Goal: Task Accomplishment & Management: Manage account settings

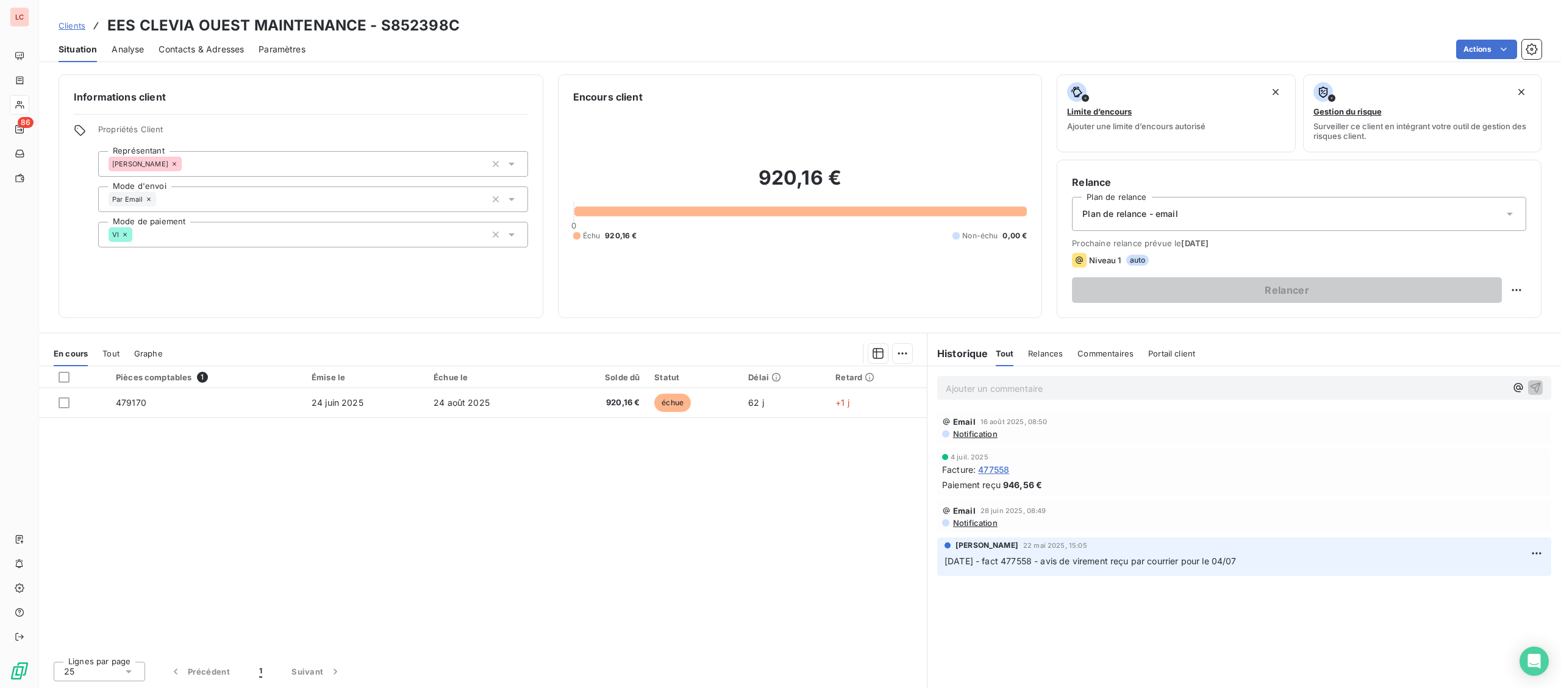
click at [220, 59] on div "Contacts & Adresses" at bounding box center [201, 50] width 85 height 26
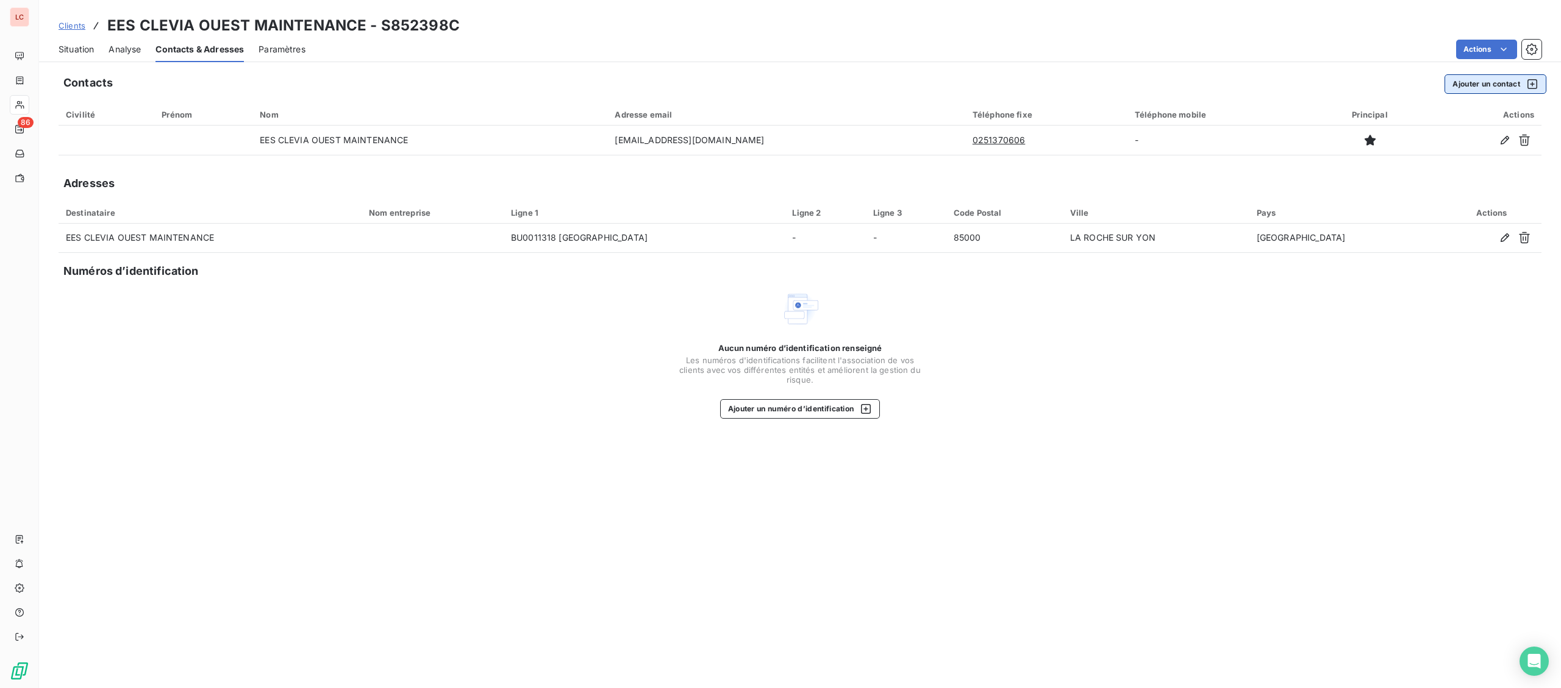
click at [1505, 90] on button "Ajouter un contact" at bounding box center [1496, 84] width 102 height 20
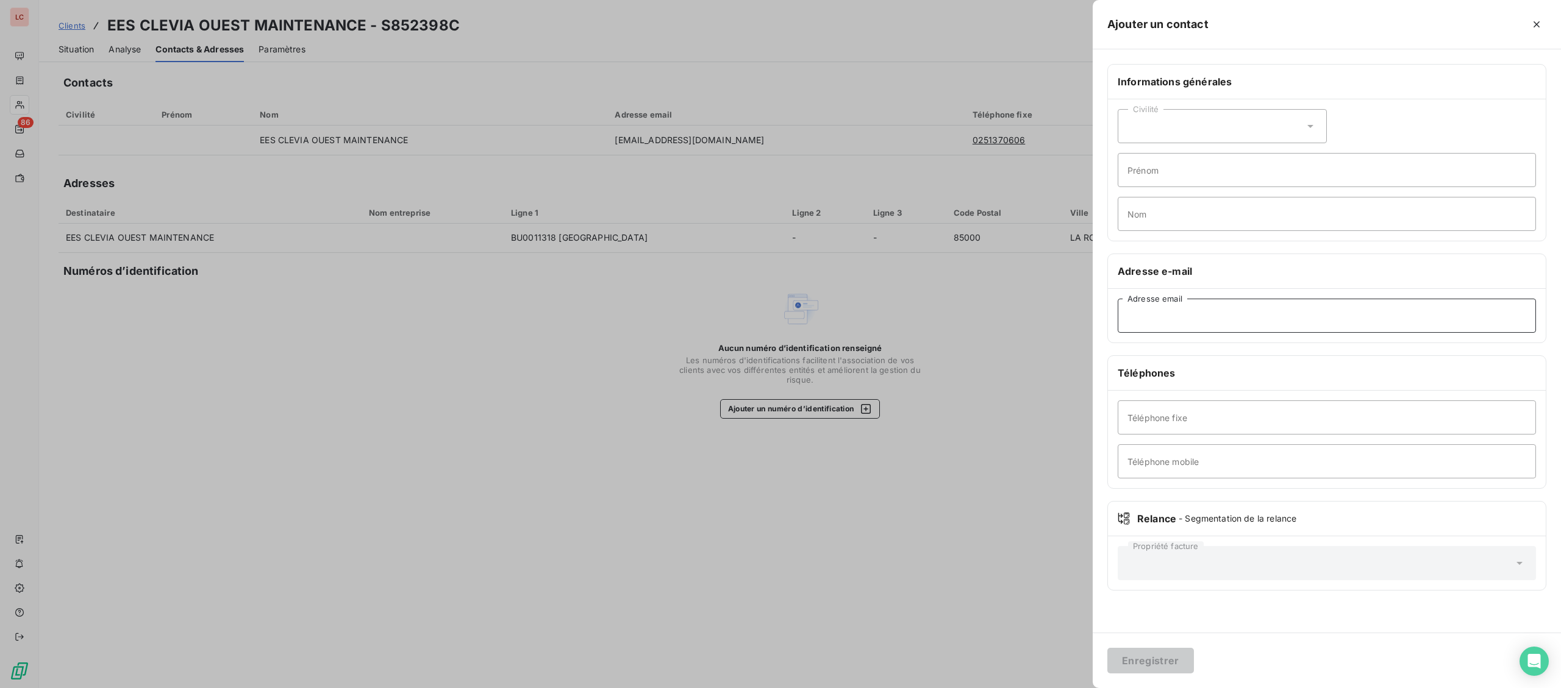
click at [1312, 324] on input "Adresse email" at bounding box center [1327, 316] width 418 height 34
paste input "[PERSON_NAME][EMAIL_ADDRESS][DOMAIN_NAME]"
type input "[PERSON_NAME][EMAIL_ADDRESS][DOMAIN_NAME]"
click at [1149, 658] on button "Enregistrer" at bounding box center [1150, 661] width 87 height 26
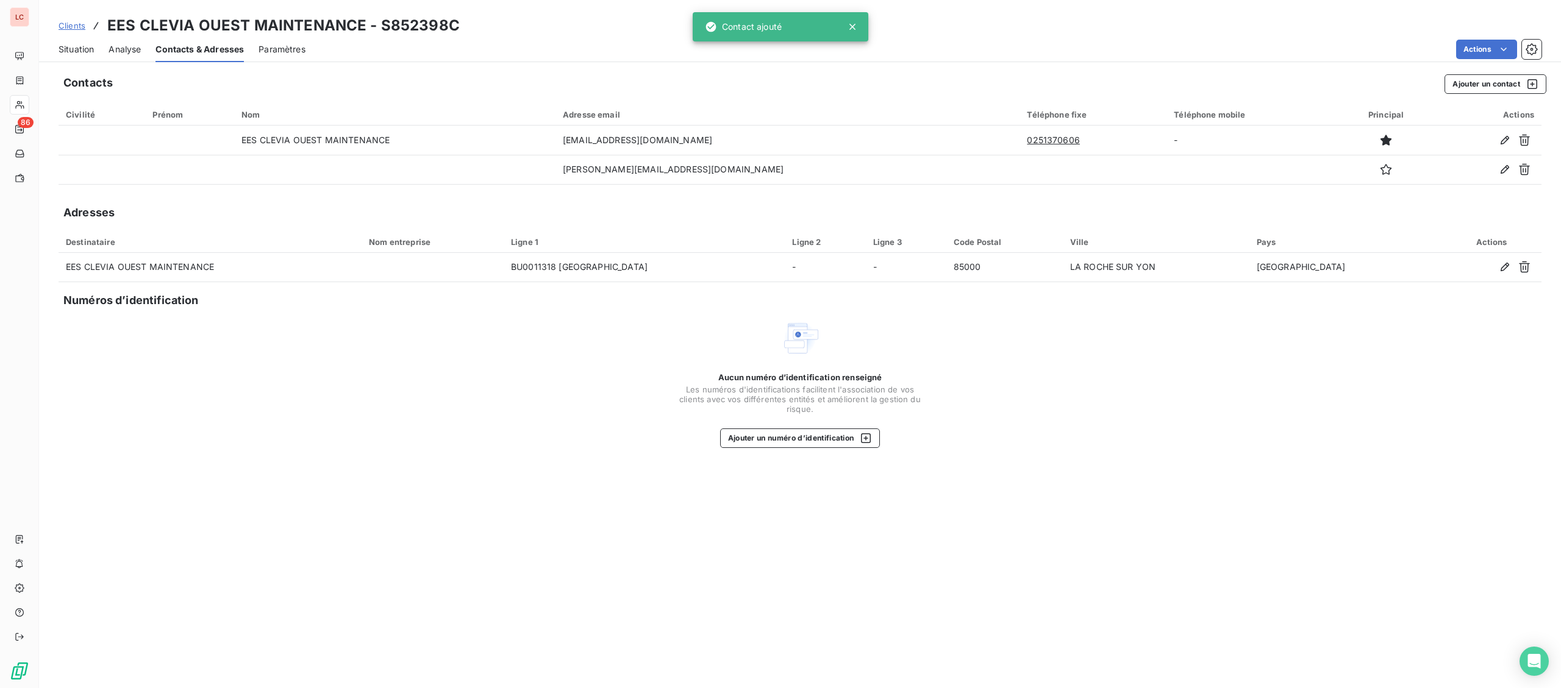
click at [85, 52] on span "Situation" at bounding box center [76, 49] width 35 height 12
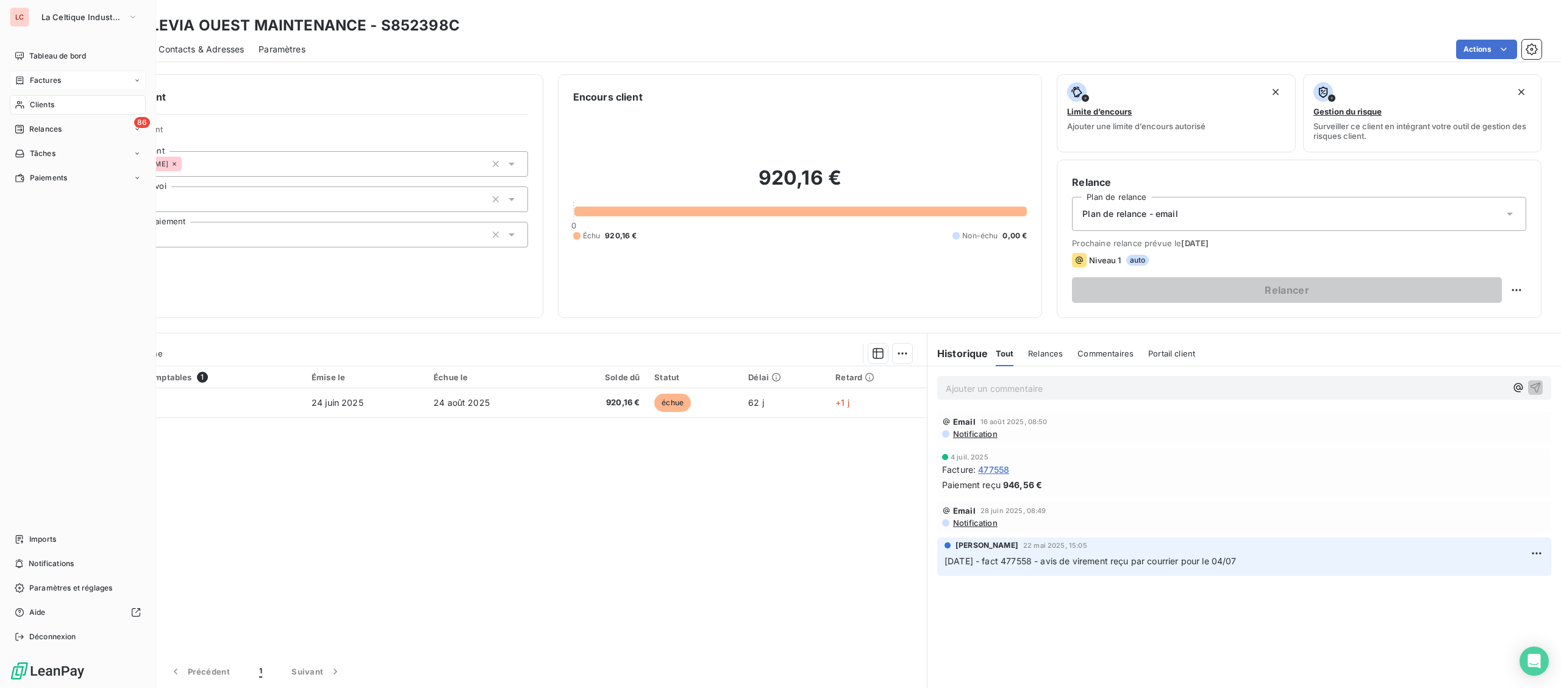
click at [41, 76] on span "Factures" at bounding box center [45, 80] width 31 height 11
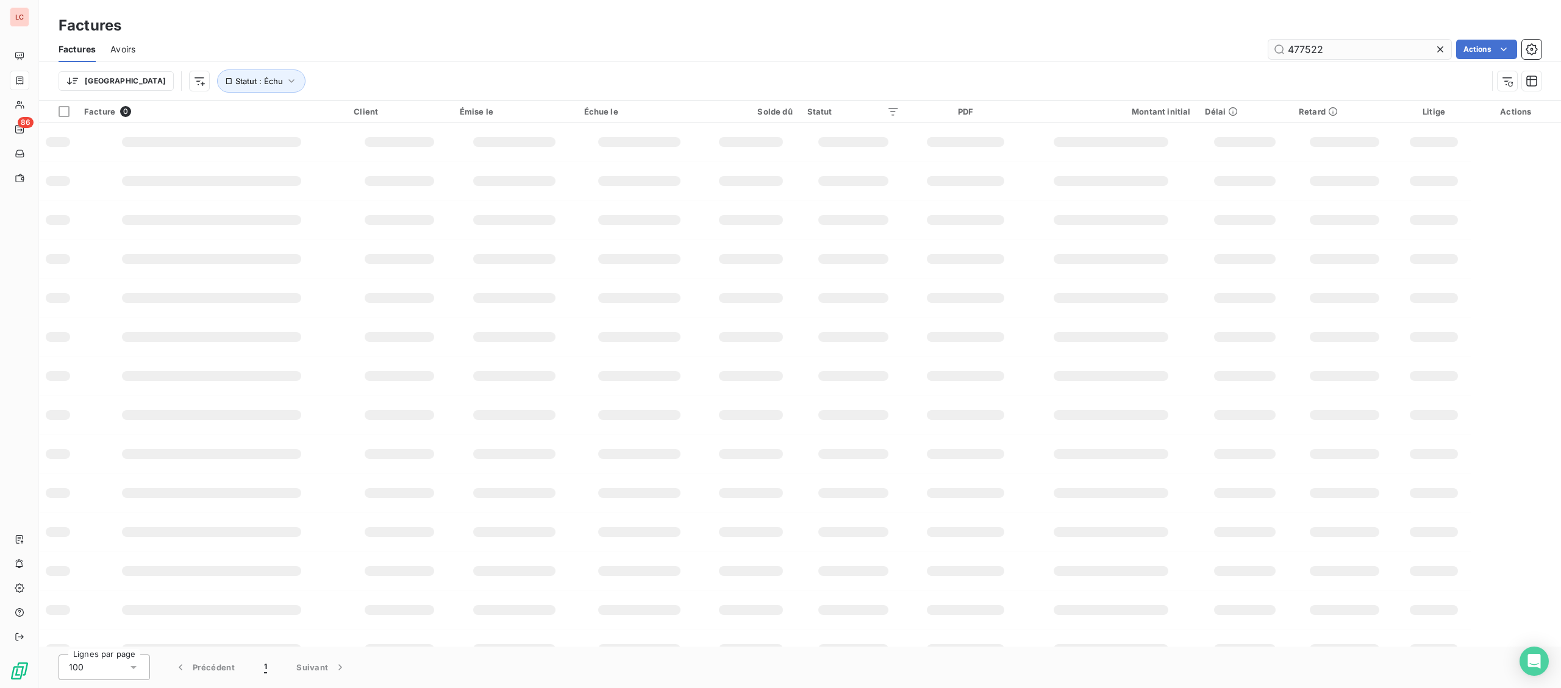
drag, startPoint x: 1345, startPoint y: 57, endPoint x: 1256, endPoint y: 42, distance: 89.6
click at [1268, 42] on input "477522" at bounding box center [1359, 50] width 183 height 20
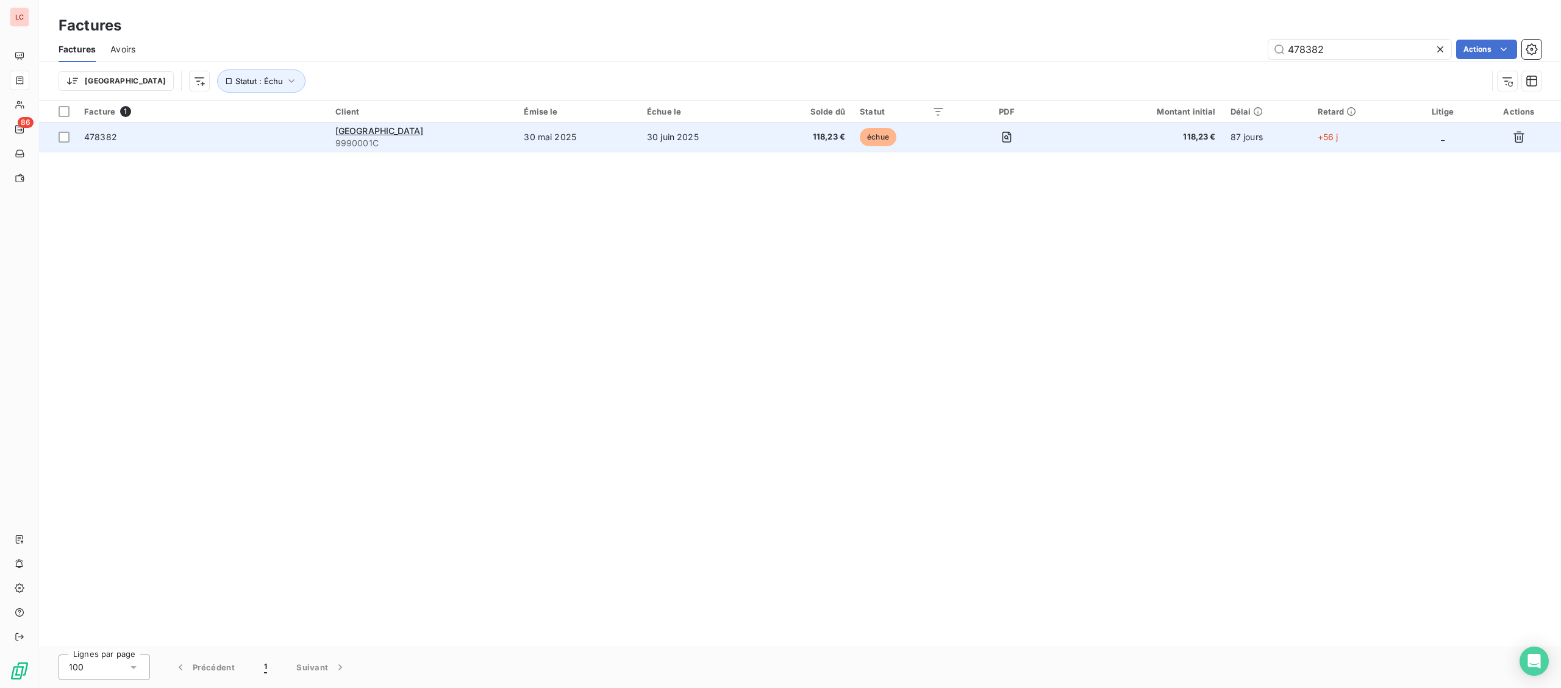
type input "478382"
click at [478, 137] on div "[GEOGRAPHIC_DATA]" at bounding box center [422, 131] width 174 height 12
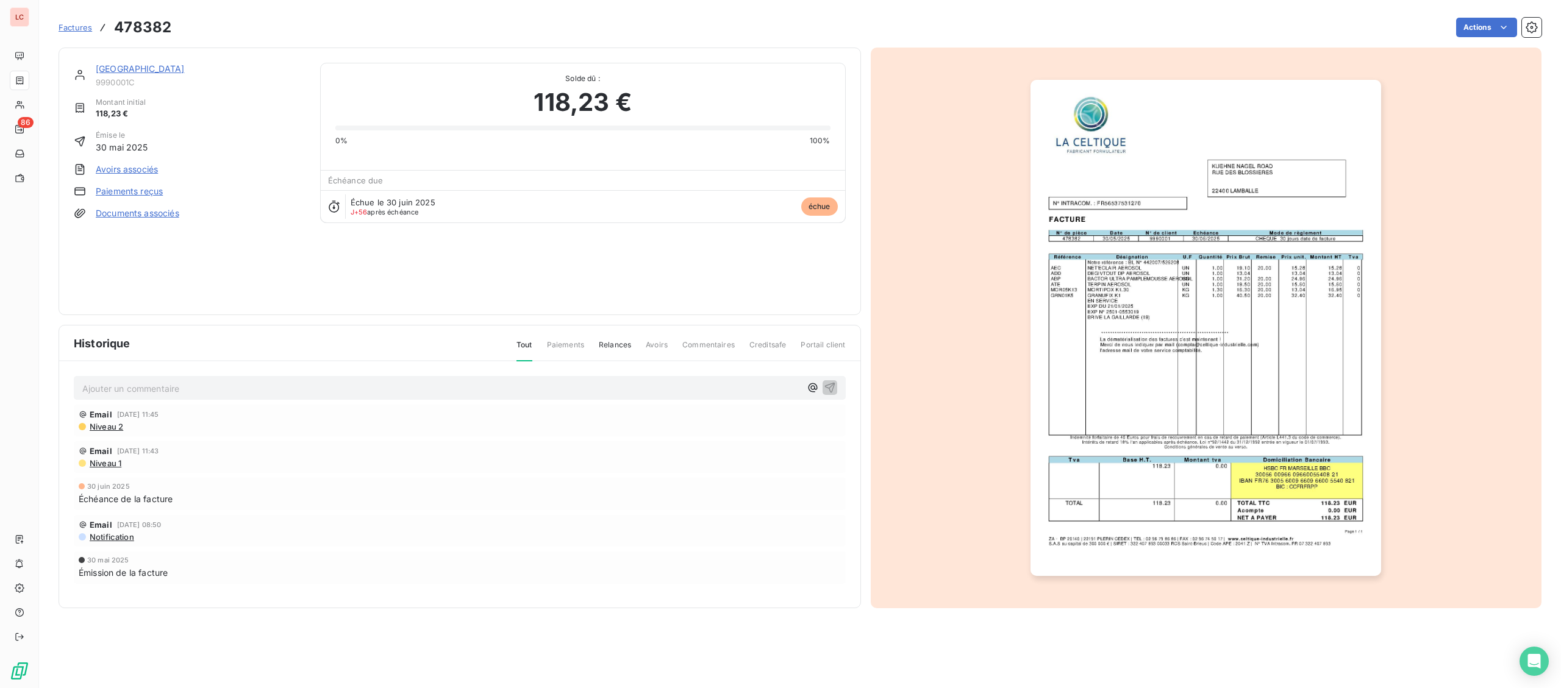
click at [159, 66] on link "[GEOGRAPHIC_DATA]" at bounding box center [140, 68] width 89 height 10
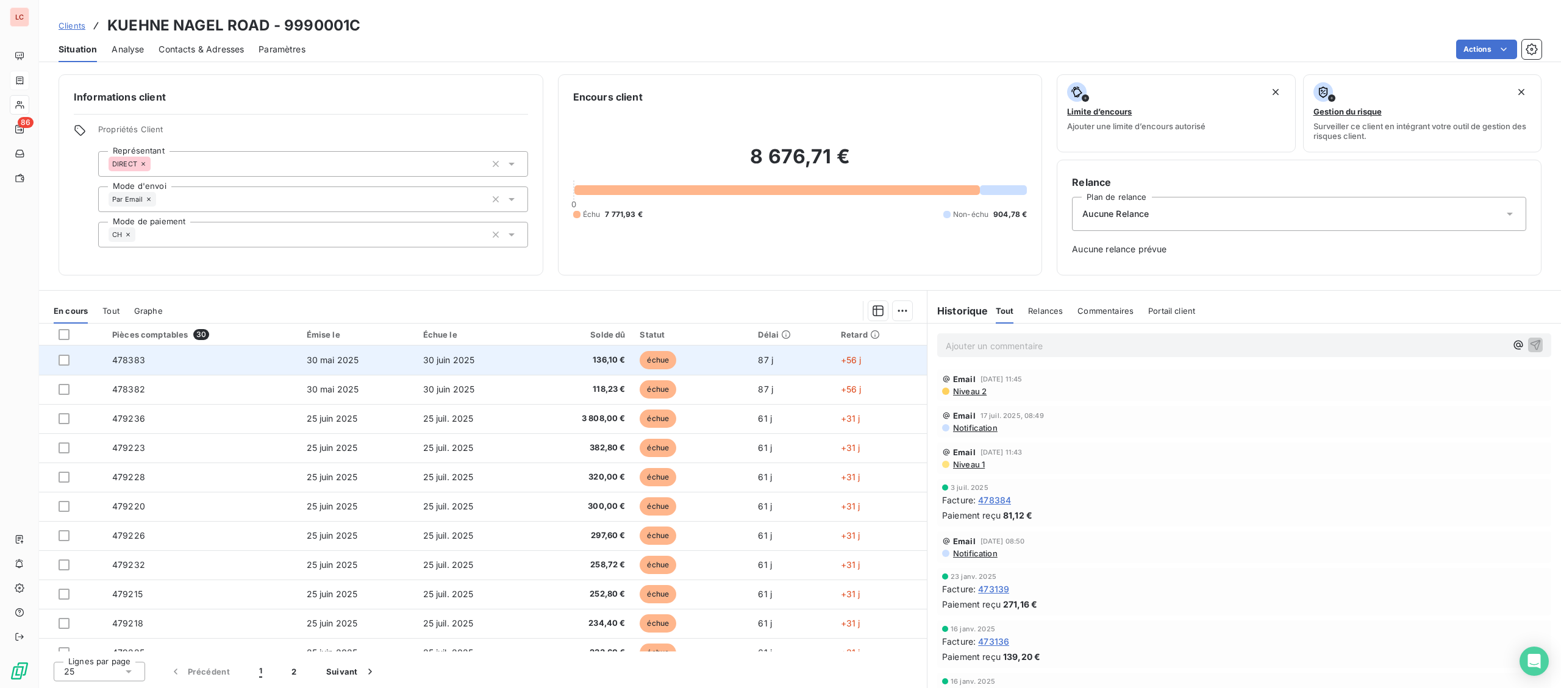
click at [569, 354] on td "136,10 €" at bounding box center [581, 360] width 101 height 29
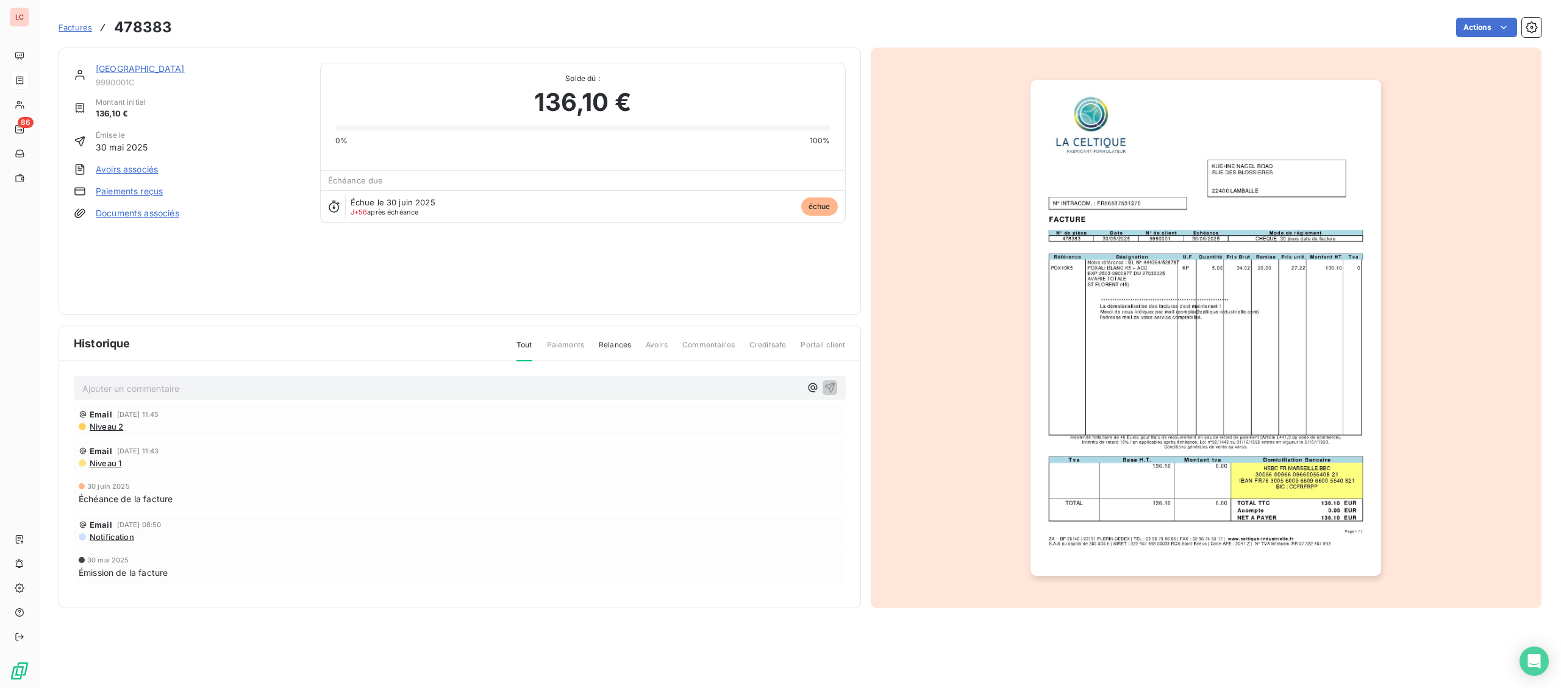
click at [1071, 354] on img "button" at bounding box center [1205, 328] width 351 height 496
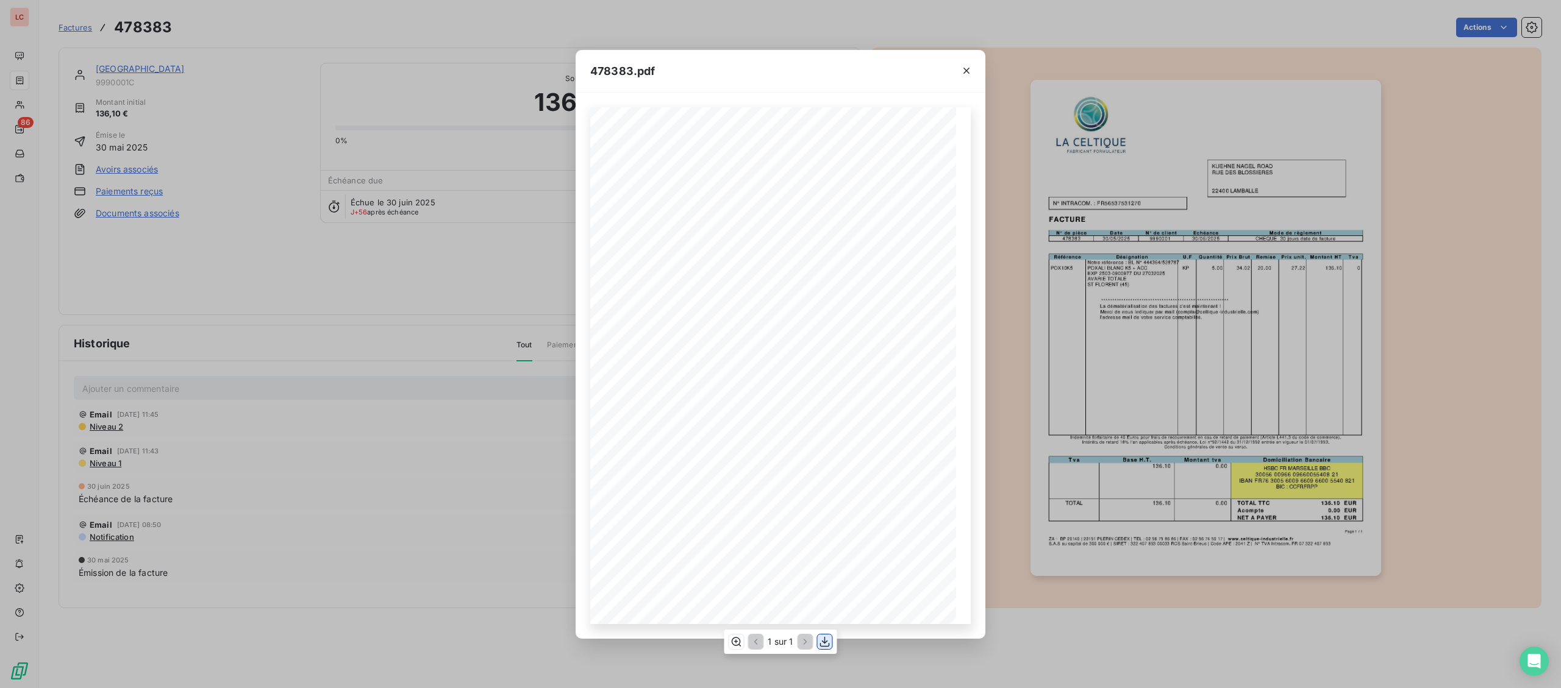
click at [824, 646] on icon "button" at bounding box center [825, 642] width 12 height 12
click at [38, 126] on div "**********" at bounding box center [780, 344] width 1561 height 688
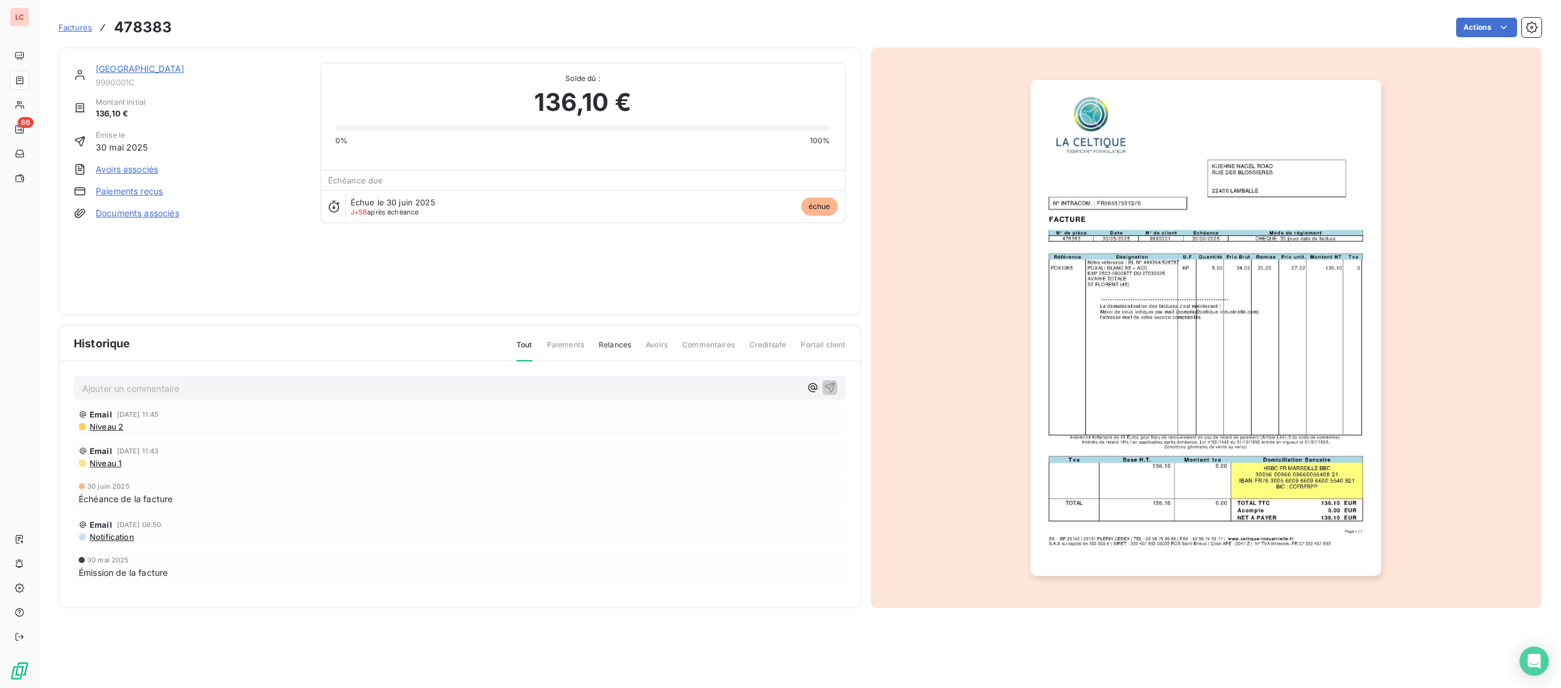
click at [10, 99] on div at bounding box center [20, 105] width 20 height 20
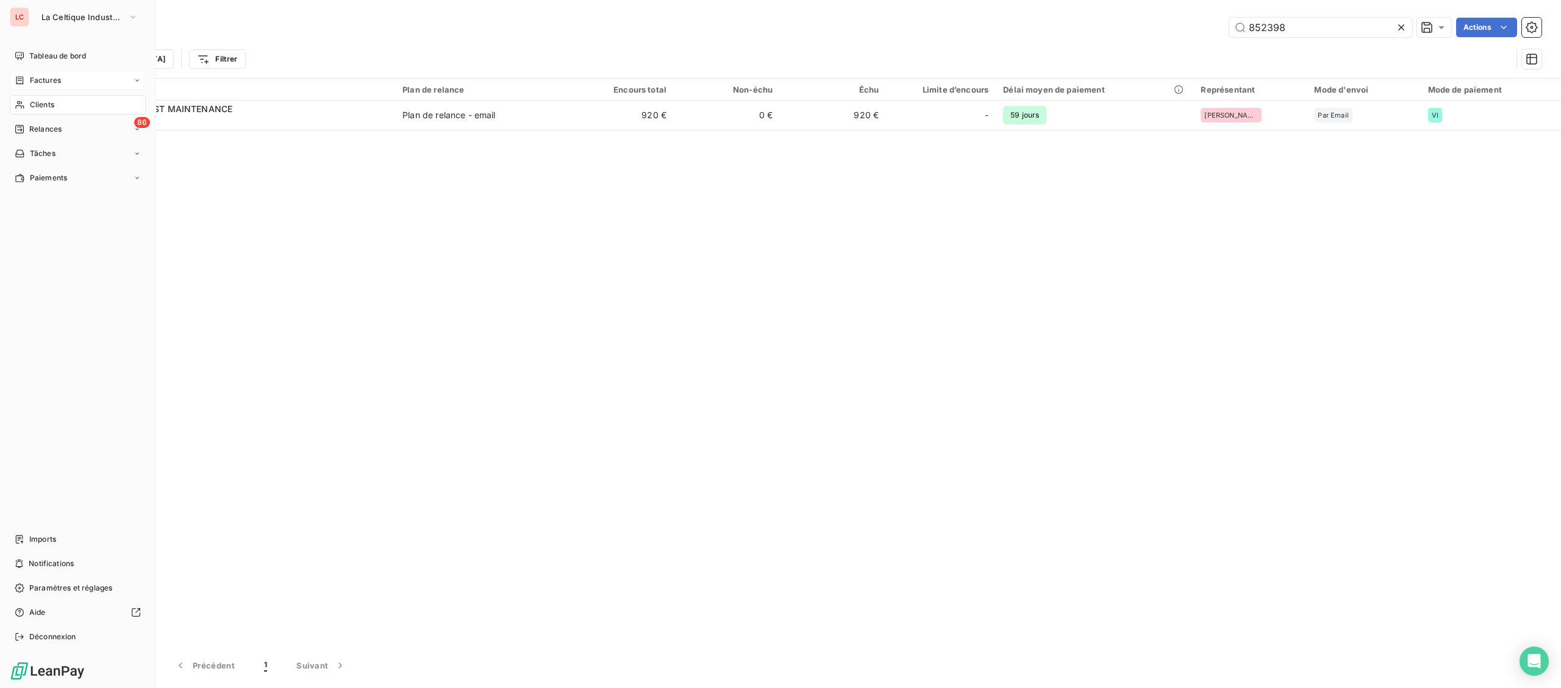
click at [41, 80] on span "Factures" at bounding box center [45, 80] width 31 height 11
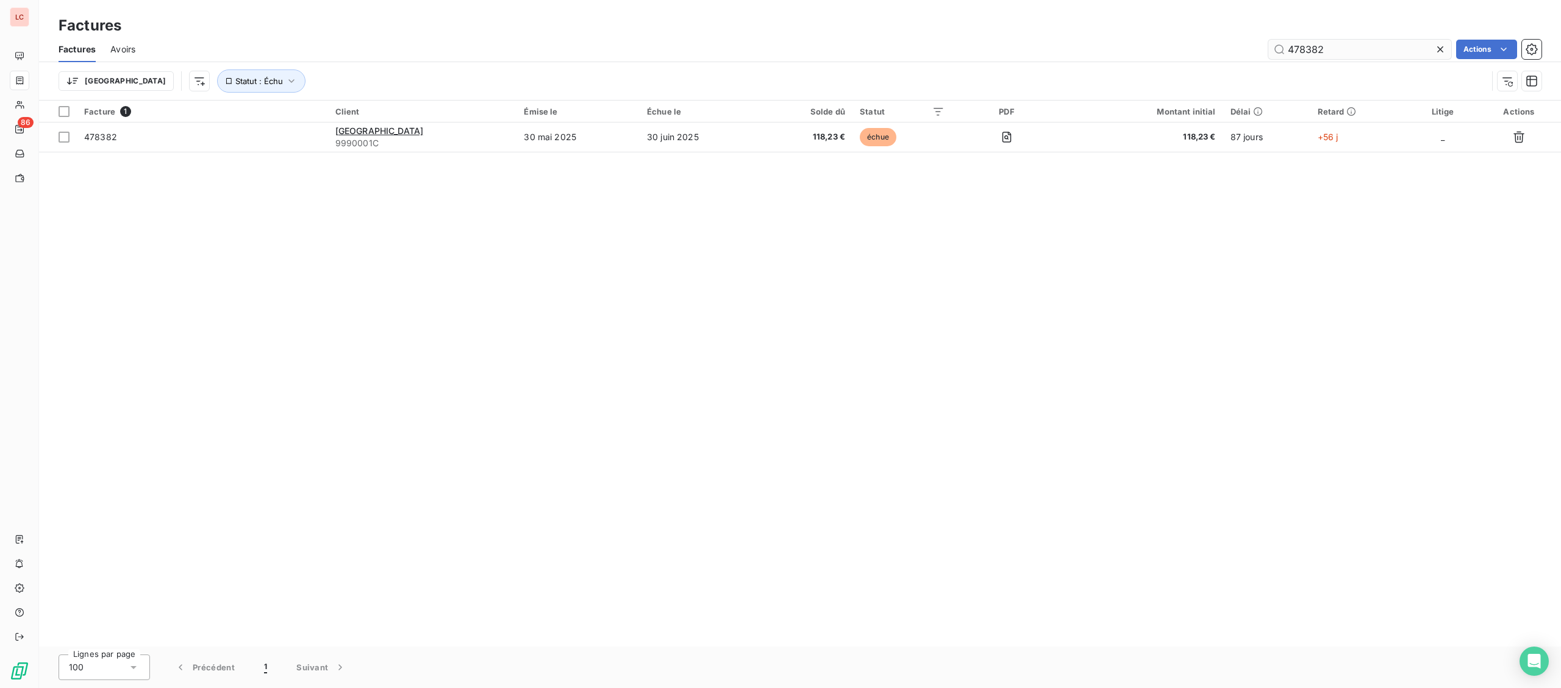
drag, startPoint x: 1320, startPoint y: 51, endPoint x: 1259, endPoint y: 46, distance: 61.2
click at [1268, 46] on input "478382" at bounding box center [1359, 50] width 183 height 20
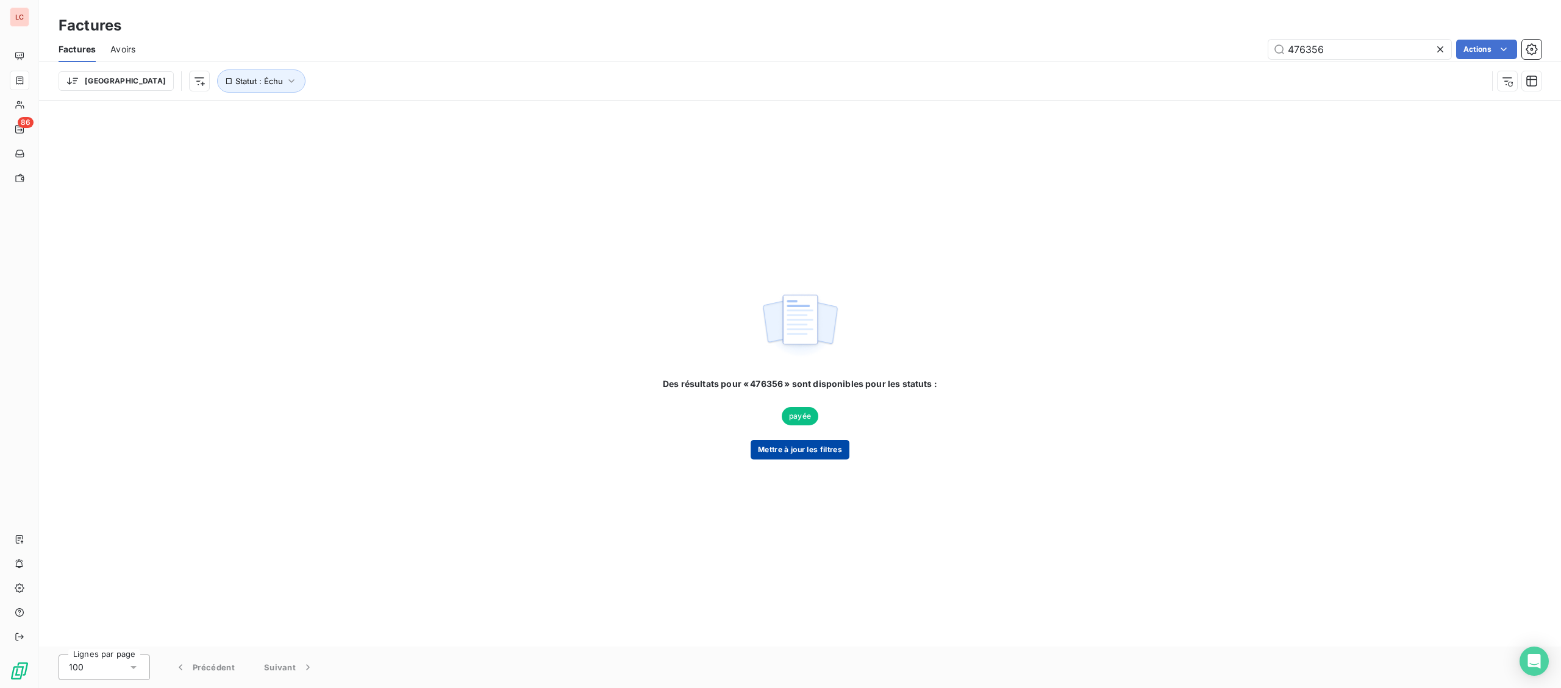
type input "476356"
click at [817, 453] on button "Mettre à jour les filtres" at bounding box center [800, 450] width 99 height 20
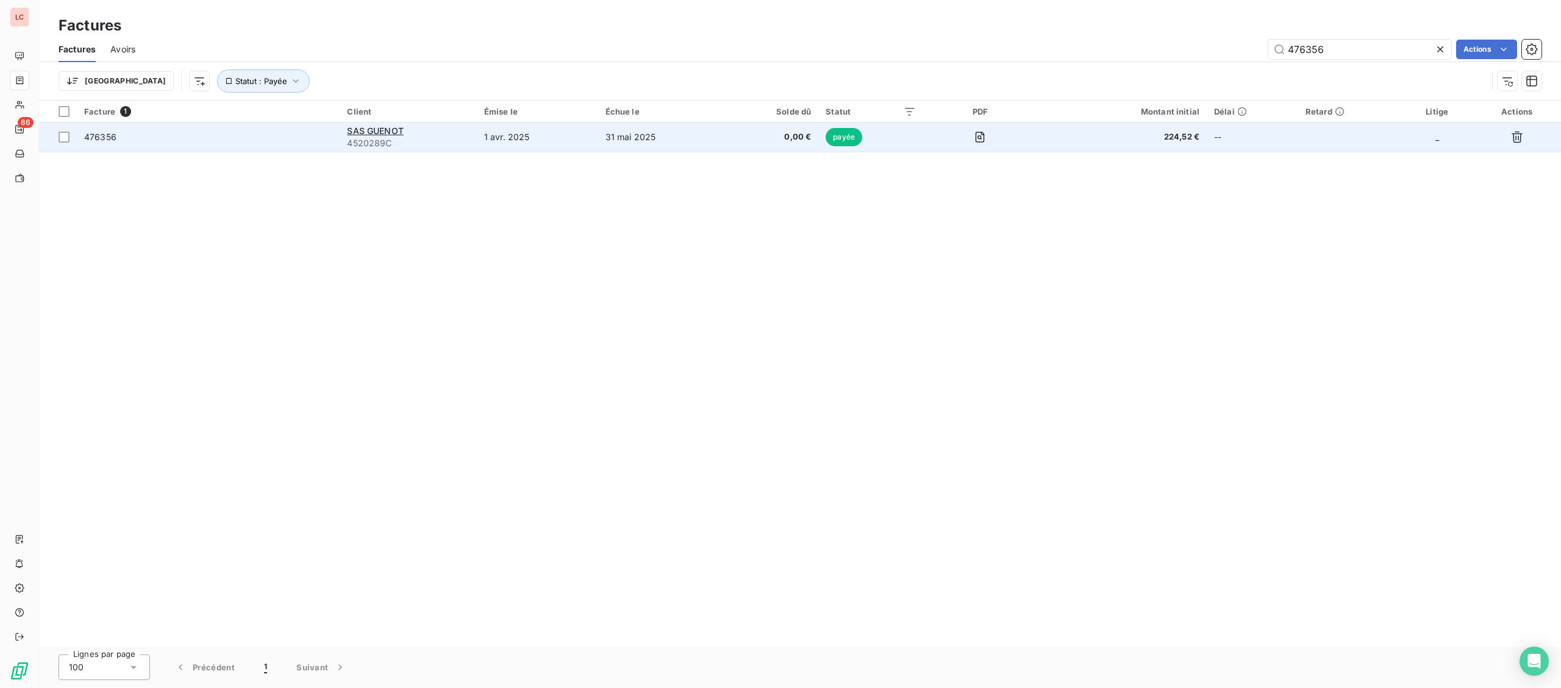
click at [302, 139] on span "476356" at bounding box center [208, 137] width 248 height 12
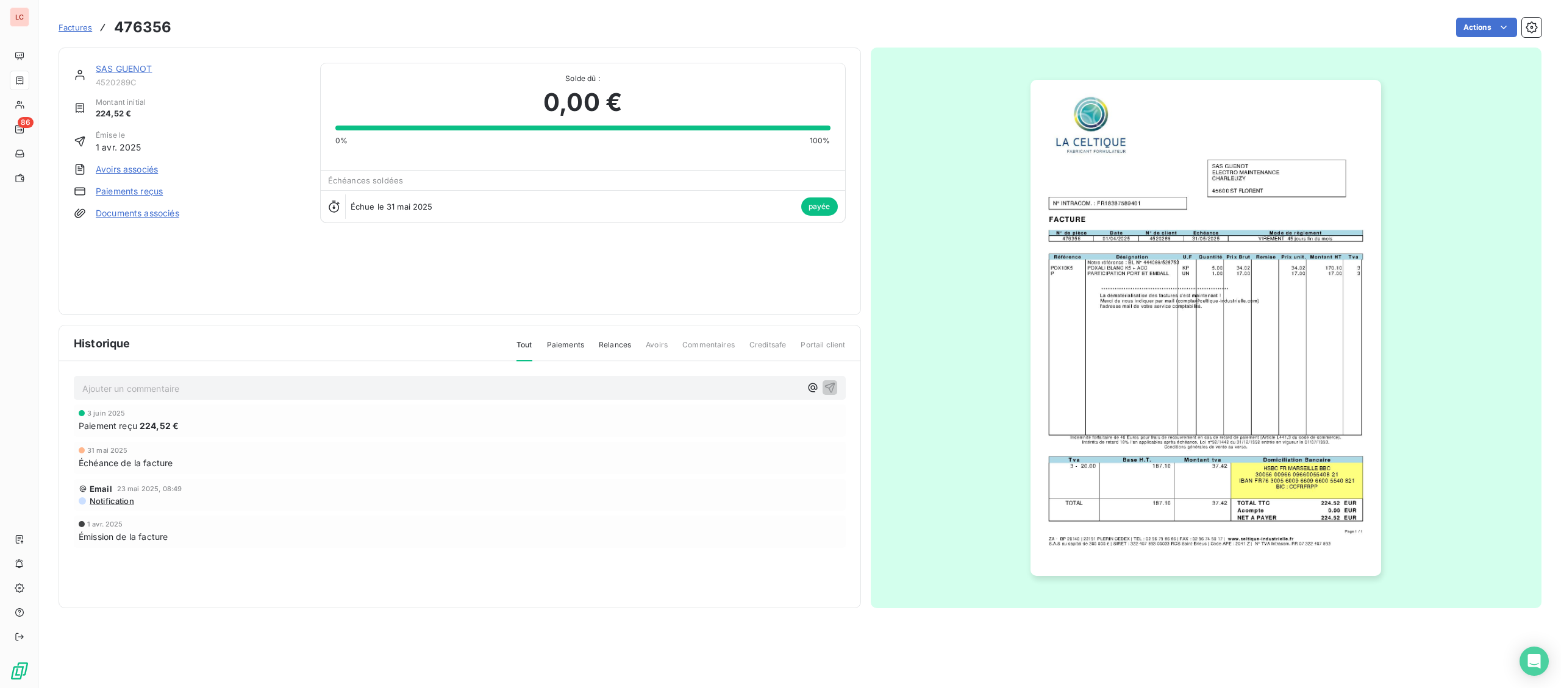
click at [1166, 336] on img "button" at bounding box center [1205, 328] width 351 height 496
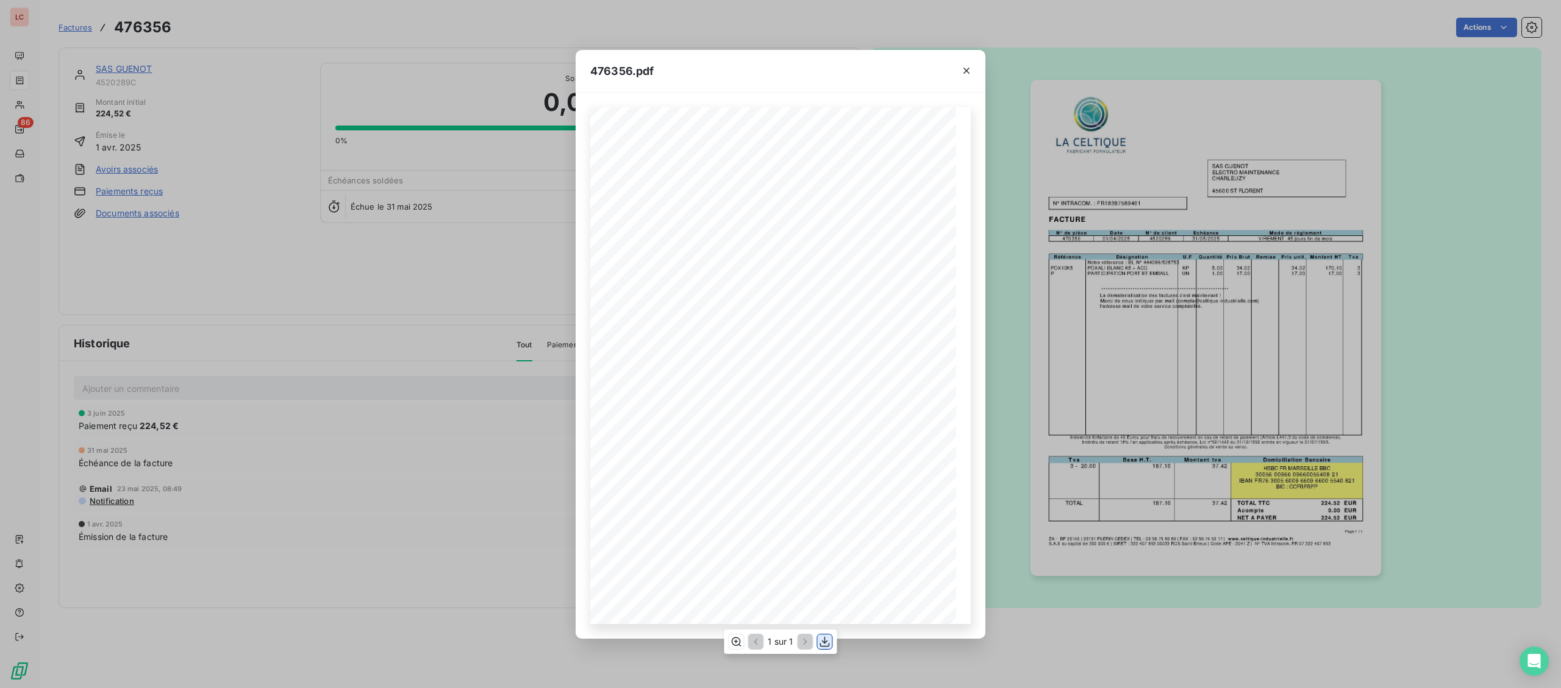
click at [826, 640] on icon "button" at bounding box center [825, 642] width 12 height 12
click at [26, 112] on div "**********" at bounding box center [780, 344] width 1561 height 688
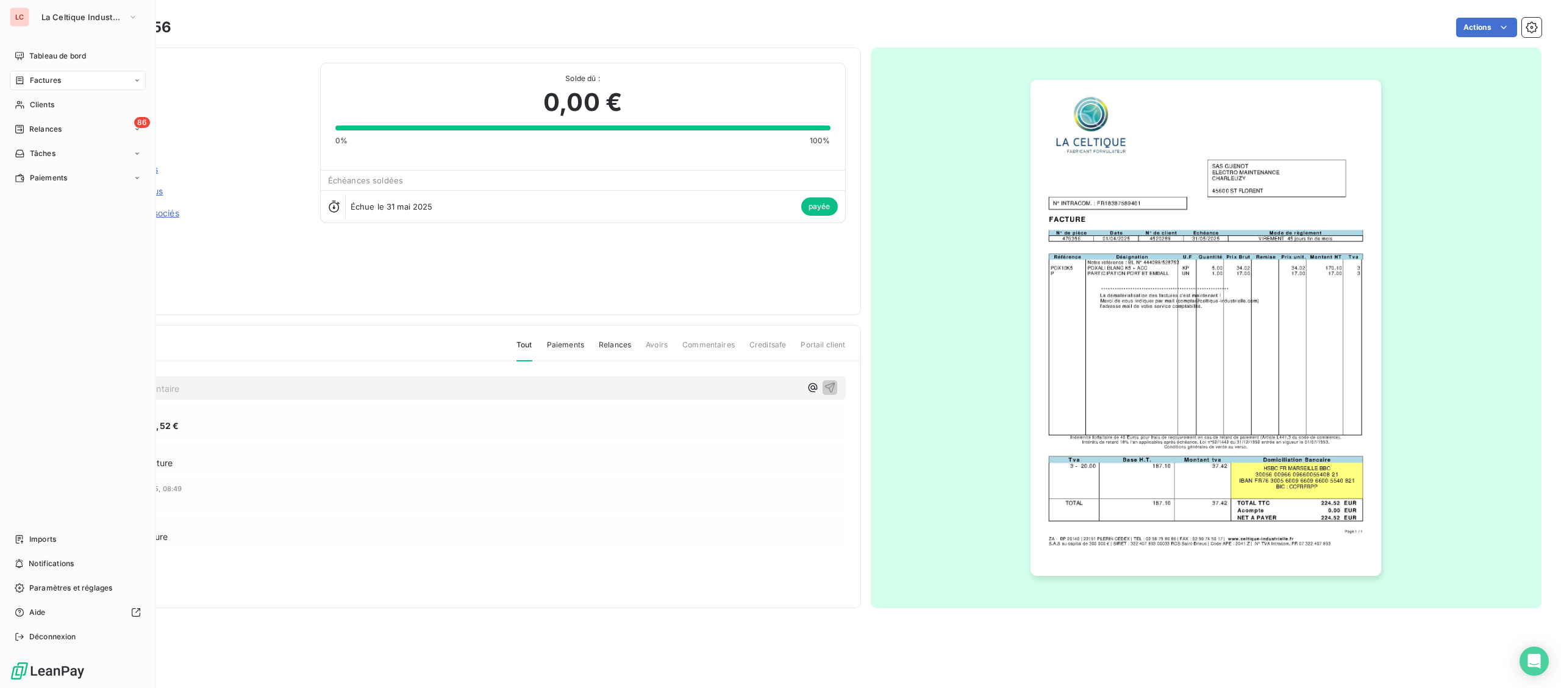
click at [48, 66] on nav "Tableau de bord Factures Clients 86 Relances Tâches Paiements" at bounding box center [78, 116] width 136 height 141
click at [42, 69] on nav "Tableau de bord Factures Clients 86 Relances Tâches Paiements" at bounding box center [78, 116] width 136 height 141
click at [39, 73] on div "Factures" at bounding box center [78, 81] width 136 height 20
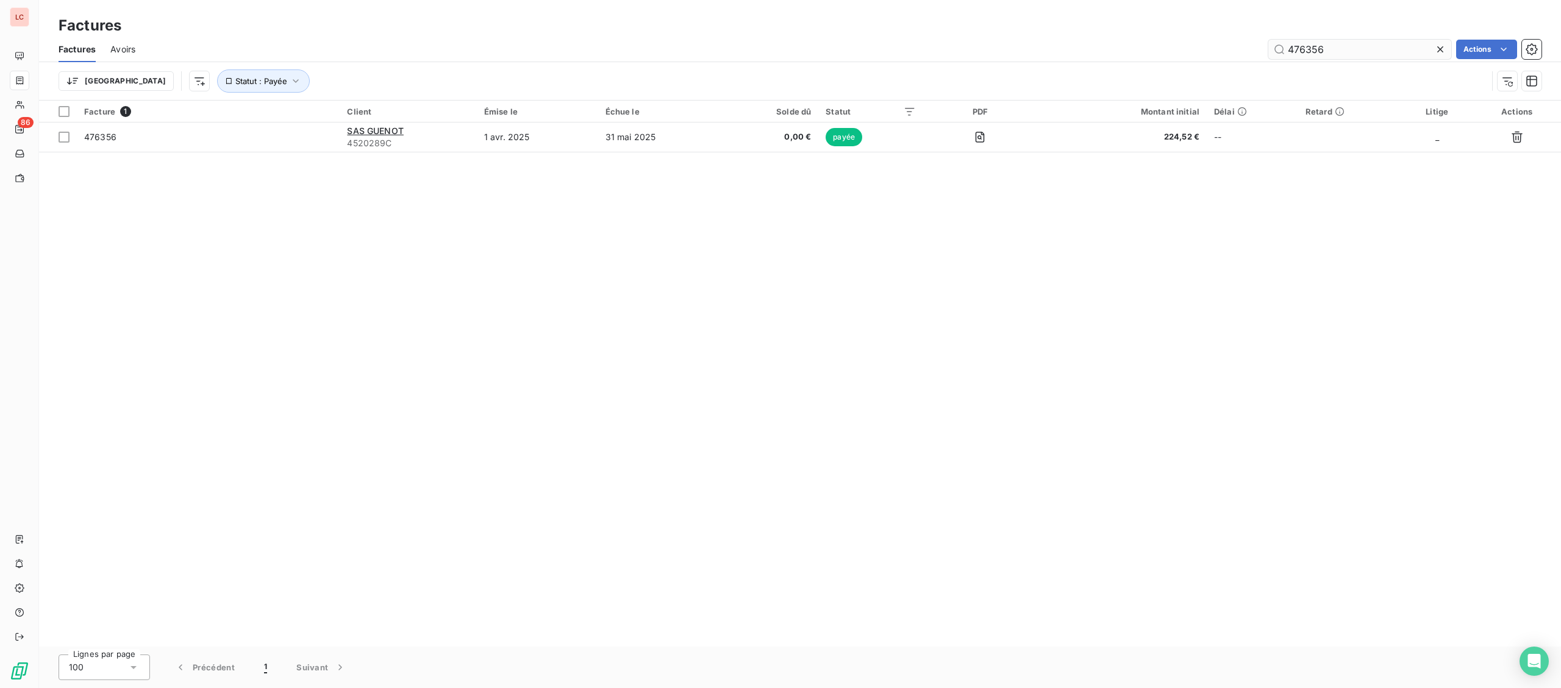
click at [1365, 54] on input "476356" at bounding box center [1359, 50] width 183 height 20
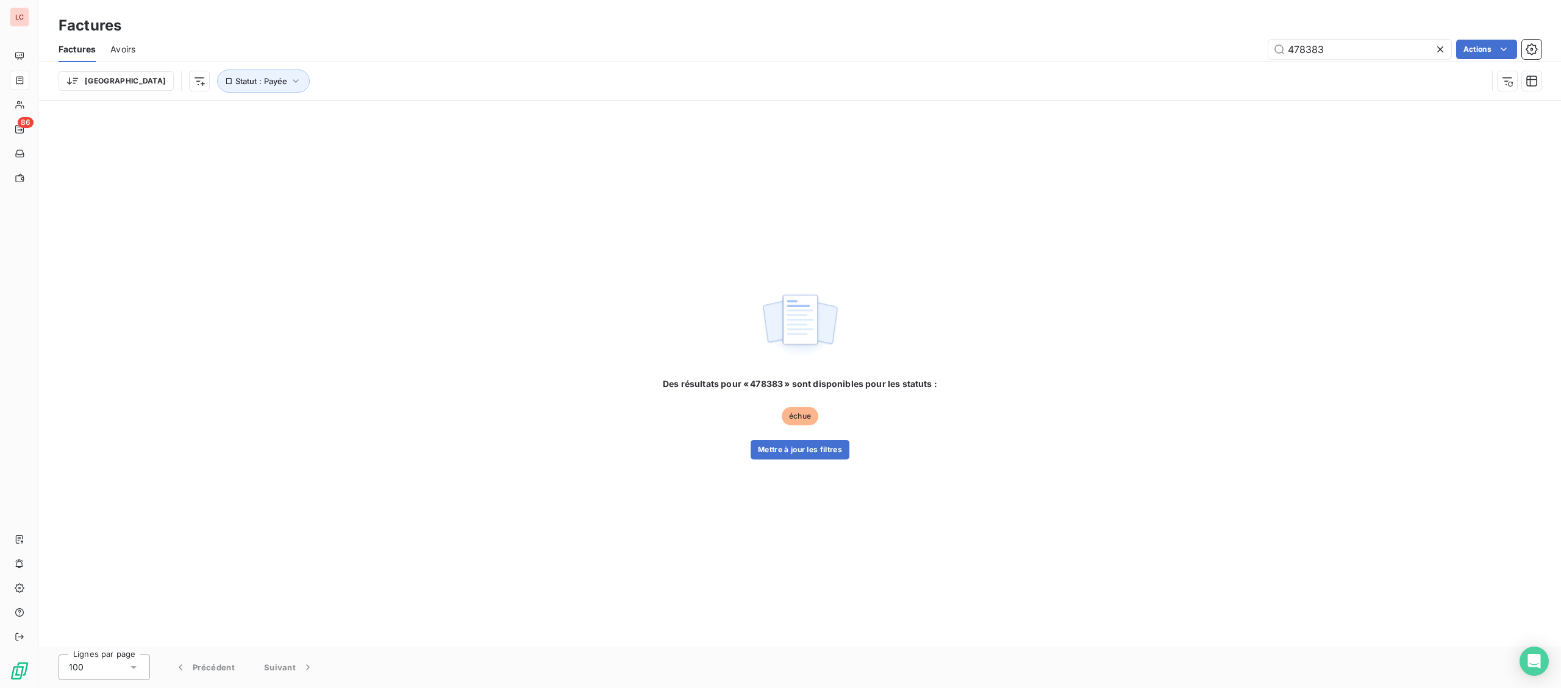
type input "478383"
click at [798, 460] on div "Des résultats pour « 478383 » sont disponibles pour les statuts : échue Mettre …" at bounding box center [800, 374] width 1522 height 546
click at [804, 456] on button "Mettre à jour les filtres" at bounding box center [800, 450] width 99 height 20
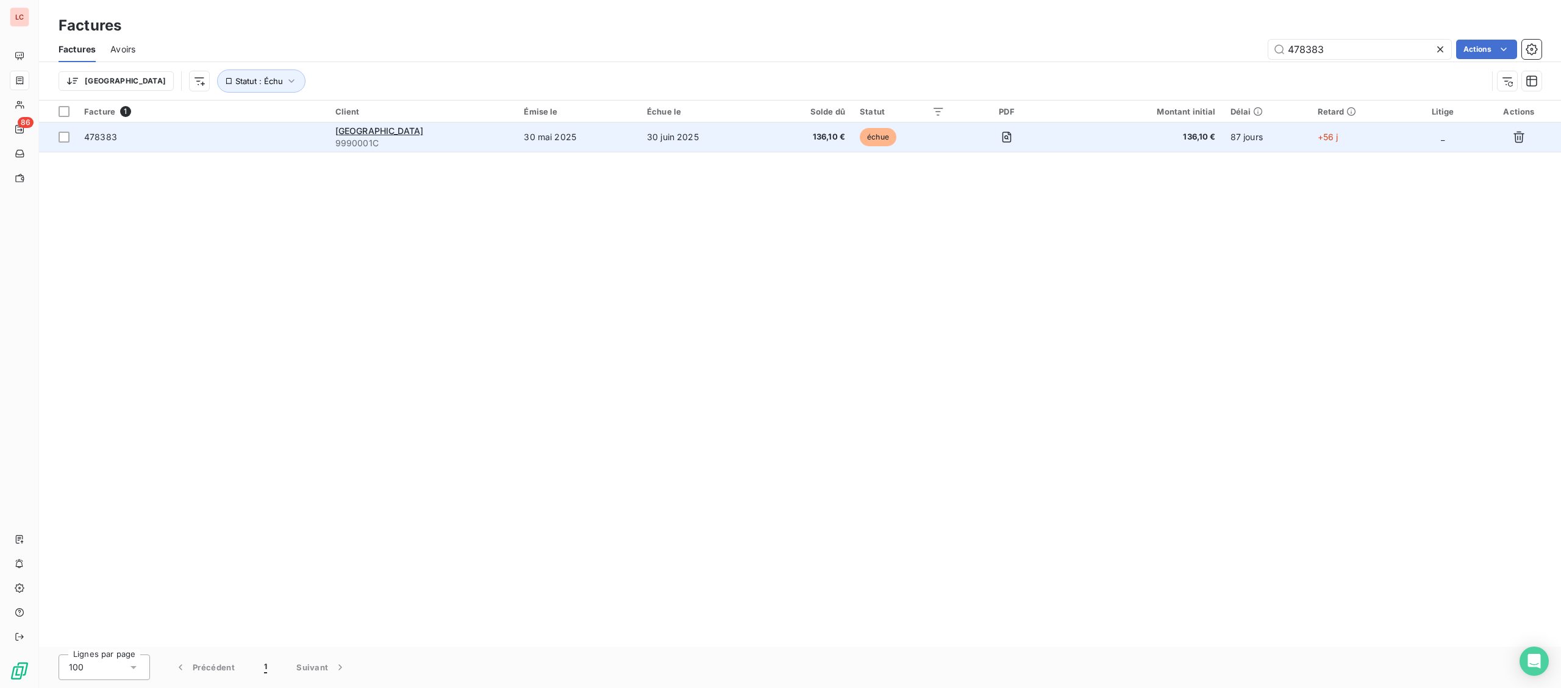
click at [574, 138] on td "30 mai 2025" at bounding box center [577, 137] width 123 height 29
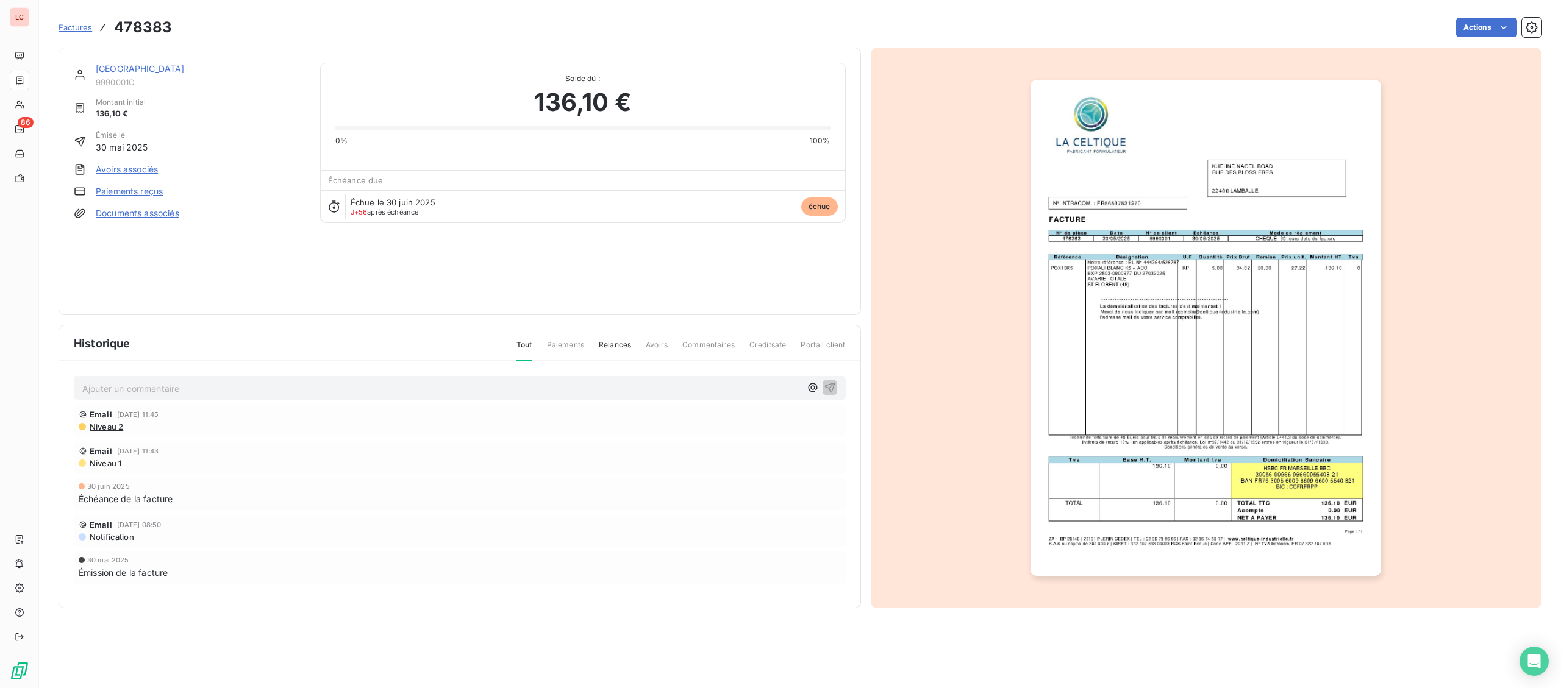
click at [1166, 362] on img "button" at bounding box center [1205, 328] width 351 height 496
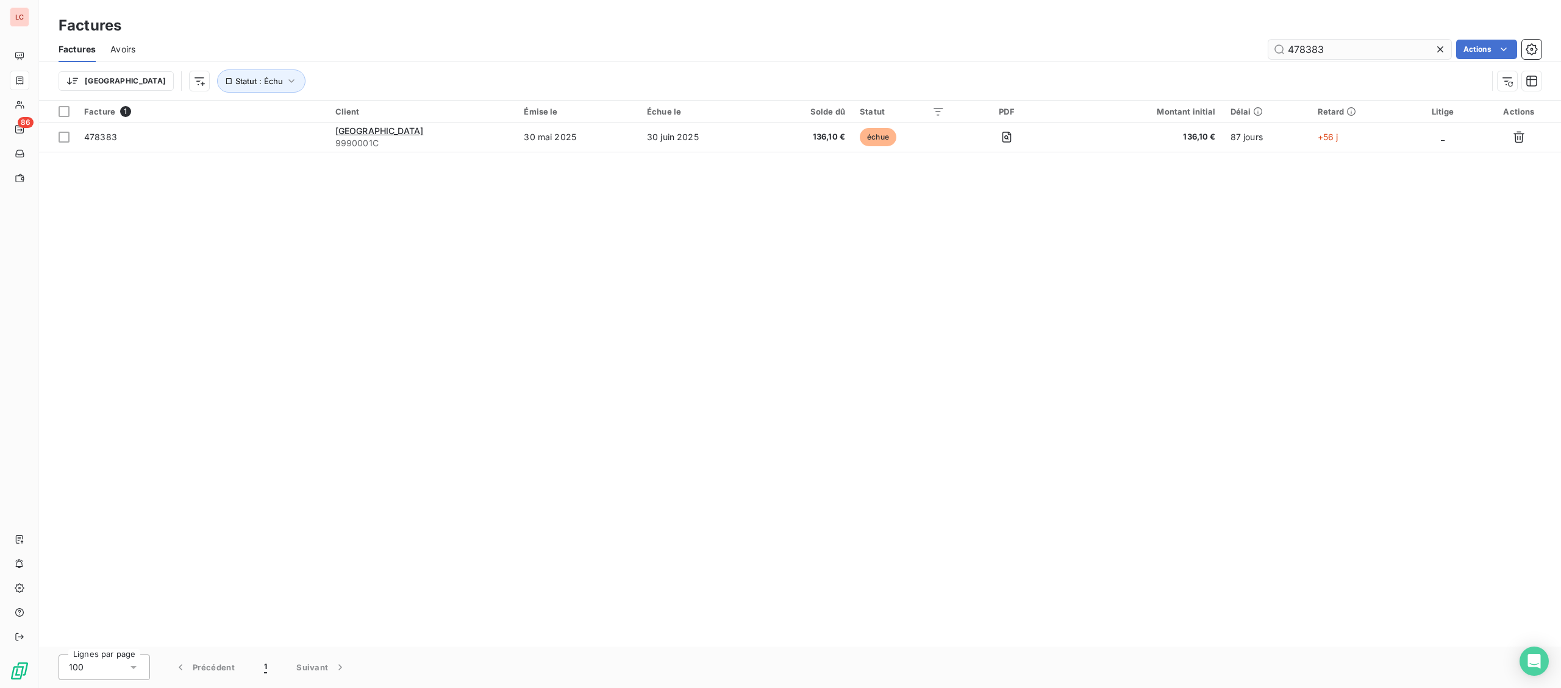
click at [1379, 55] on input "478383" at bounding box center [1359, 50] width 183 height 20
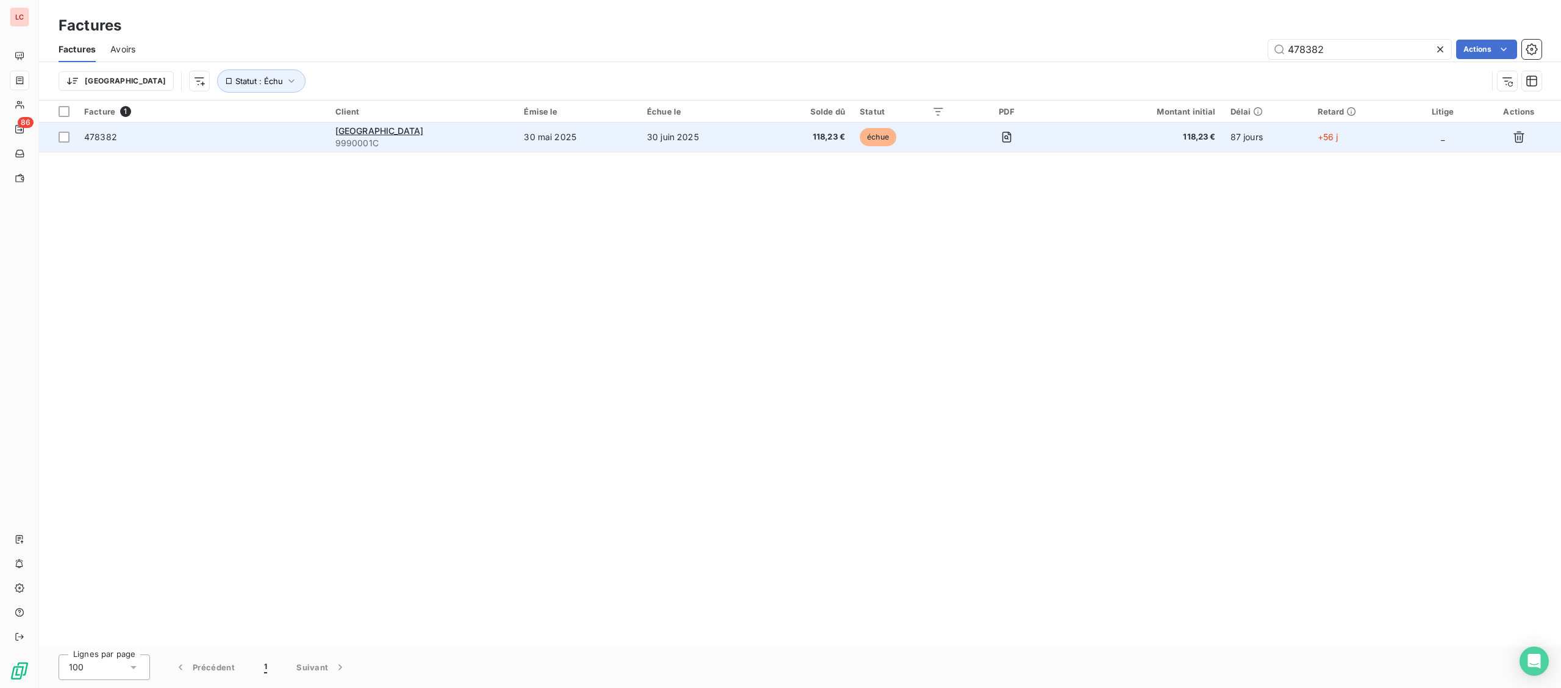
type input "478382"
click at [762, 147] on td "30 juin 2025" at bounding box center [701, 137] width 122 height 29
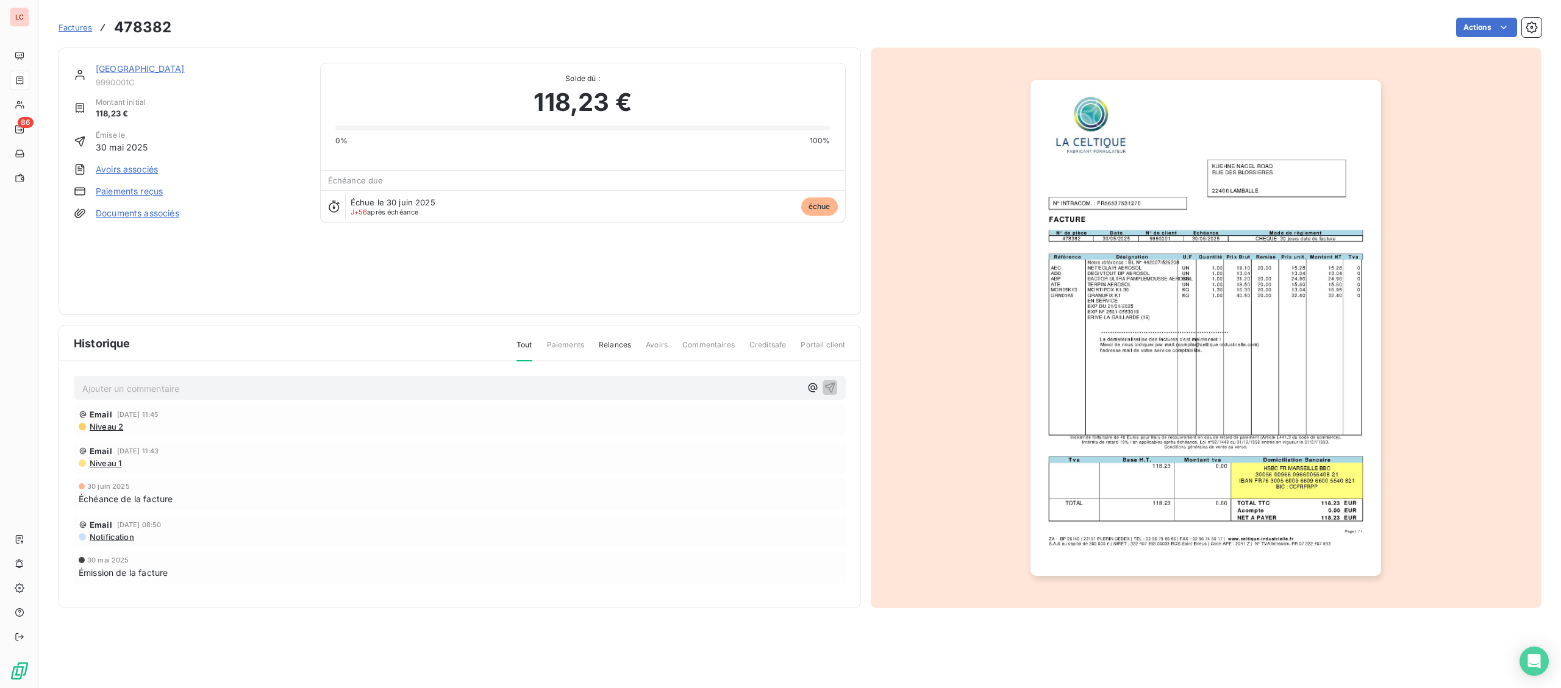
click at [1140, 215] on img "button" at bounding box center [1205, 328] width 351 height 496
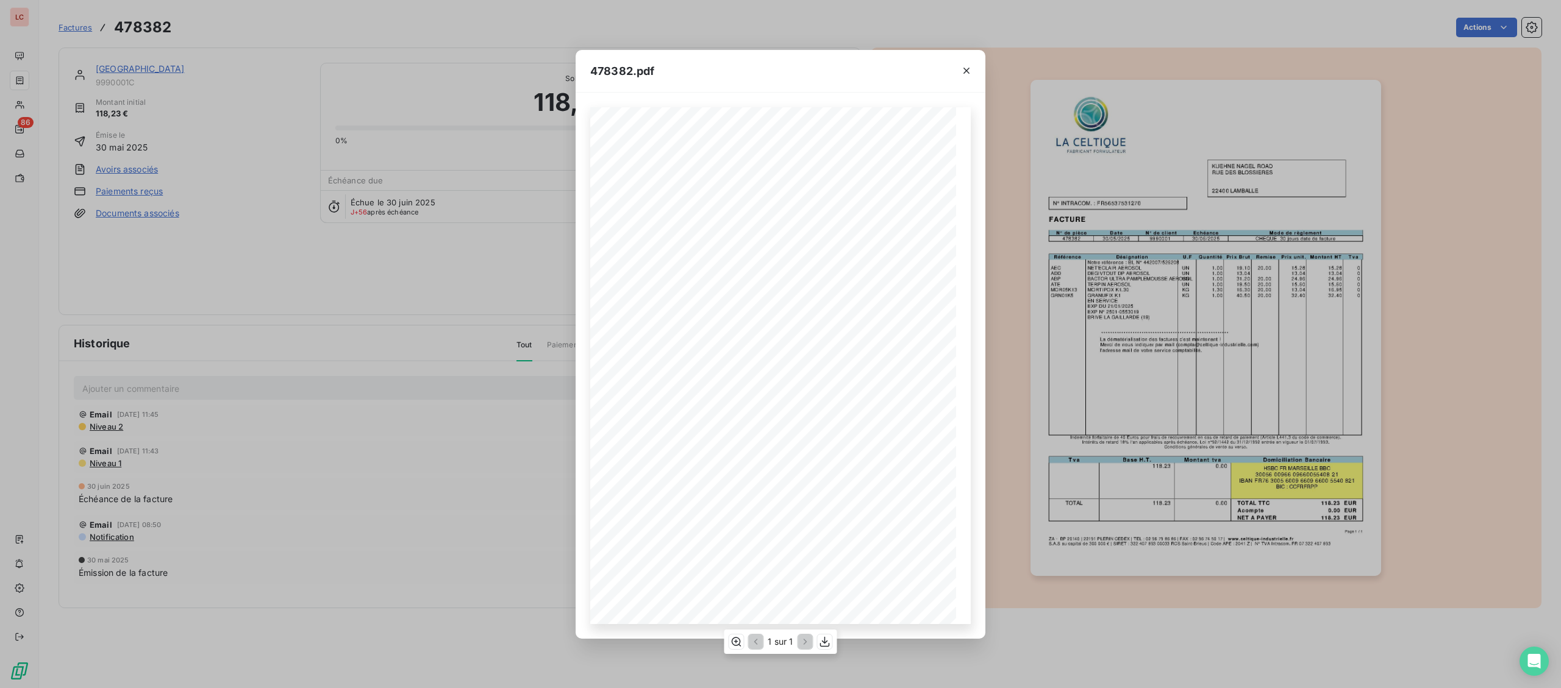
click at [769, 329] on span at bounding box center [773, 326] width 21 height 5
click at [824, 645] on icon "button" at bounding box center [825, 642] width 12 height 12
click at [19, 110] on div "478382.pdf Page 1 / 1 ZA - BP 20140 | [PHONE_NUMBER] CEDEX | TEL : [PHONE_NUMBE…" at bounding box center [780, 344] width 1561 height 688
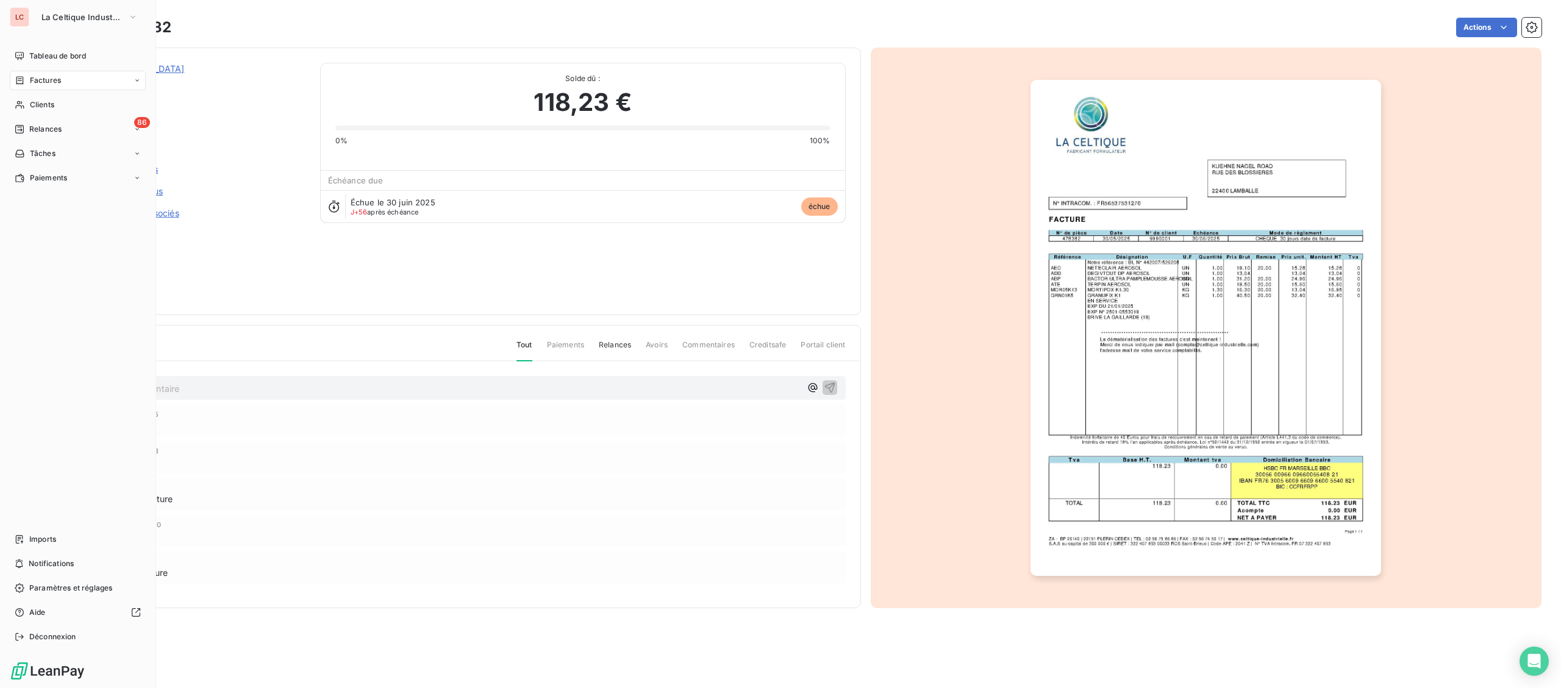
click at [19, 105] on icon at bounding box center [20, 105] width 10 height 10
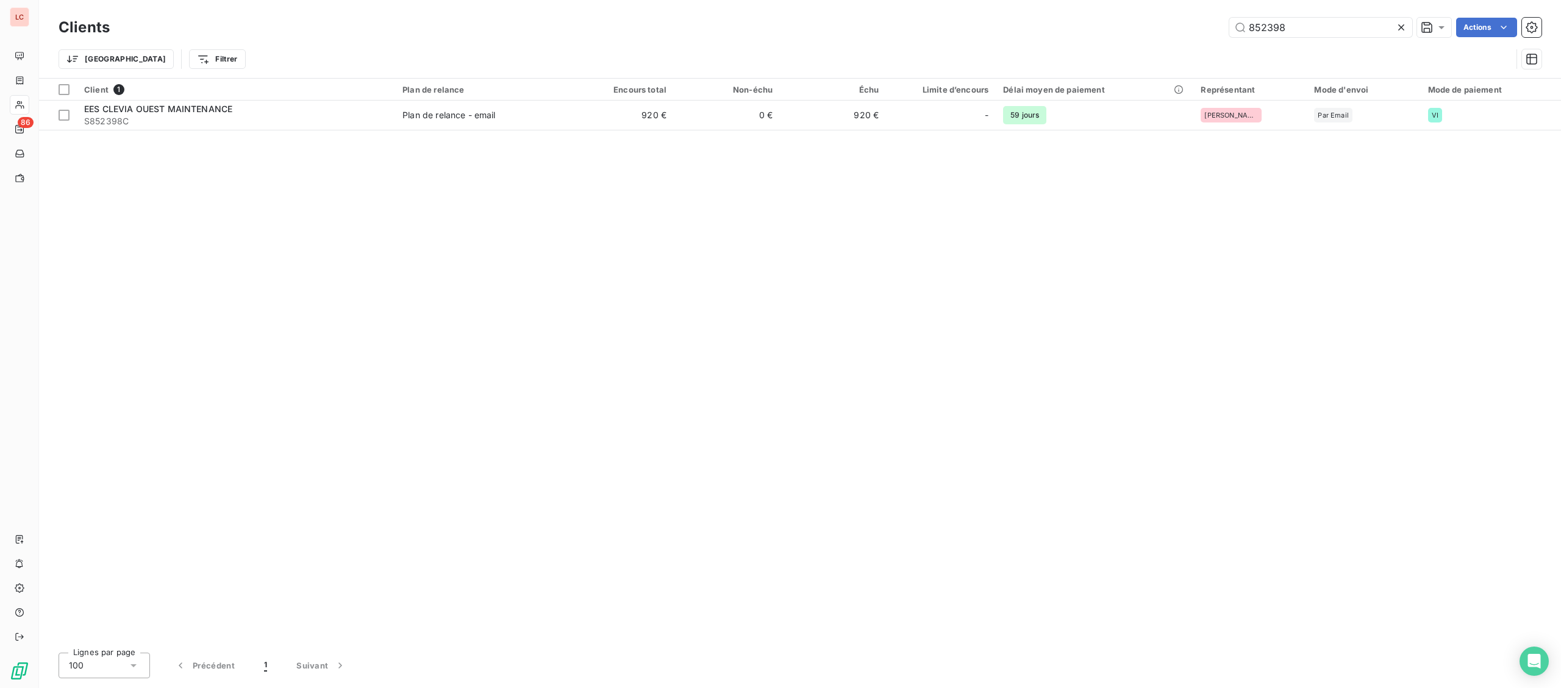
drag, startPoint x: 1293, startPoint y: 25, endPoint x: 1016, endPoint y: 8, distance: 276.7
click at [1229, 23] on input "852398" at bounding box center [1320, 28] width 183 height 20
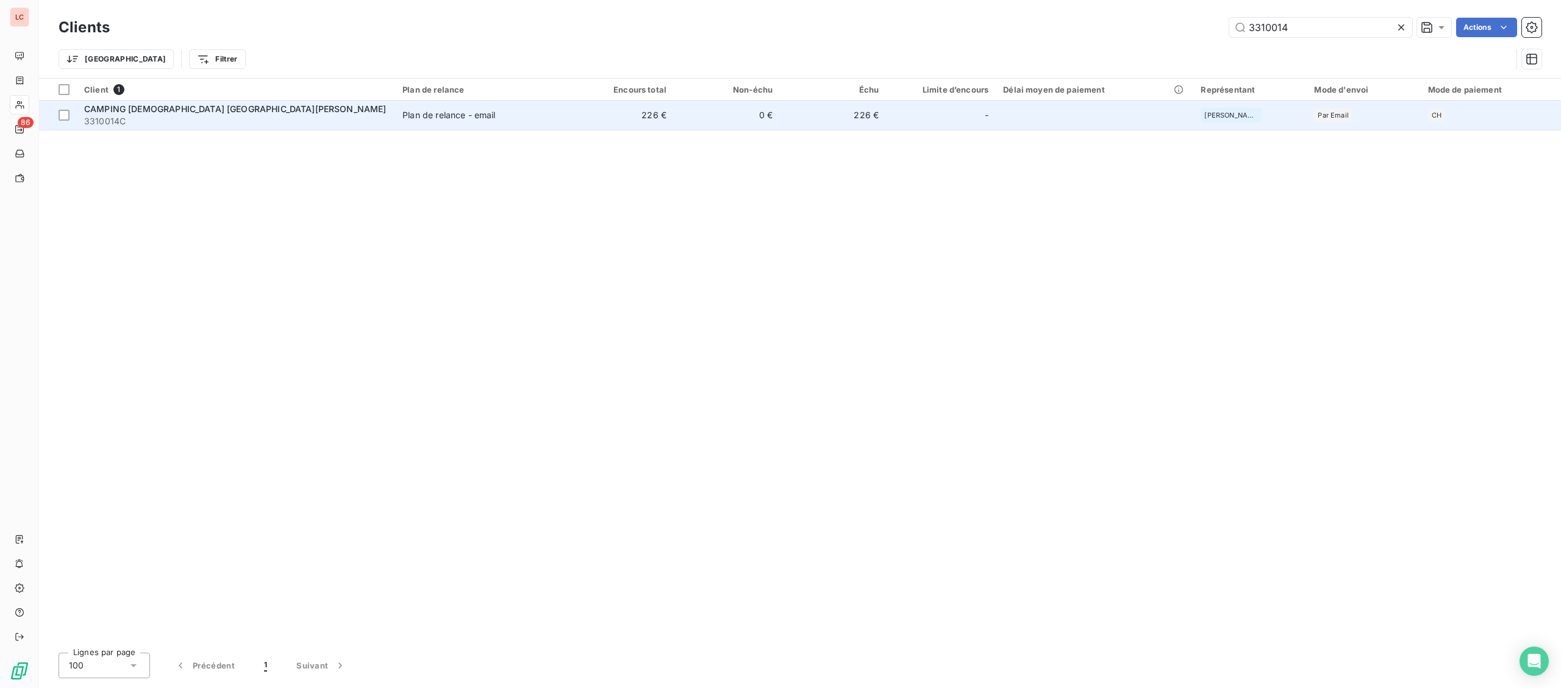
type input "3310014"
click at [517, 123] on td "Plan de relance - email" at bounding box center [481, 115] width 173 height 29
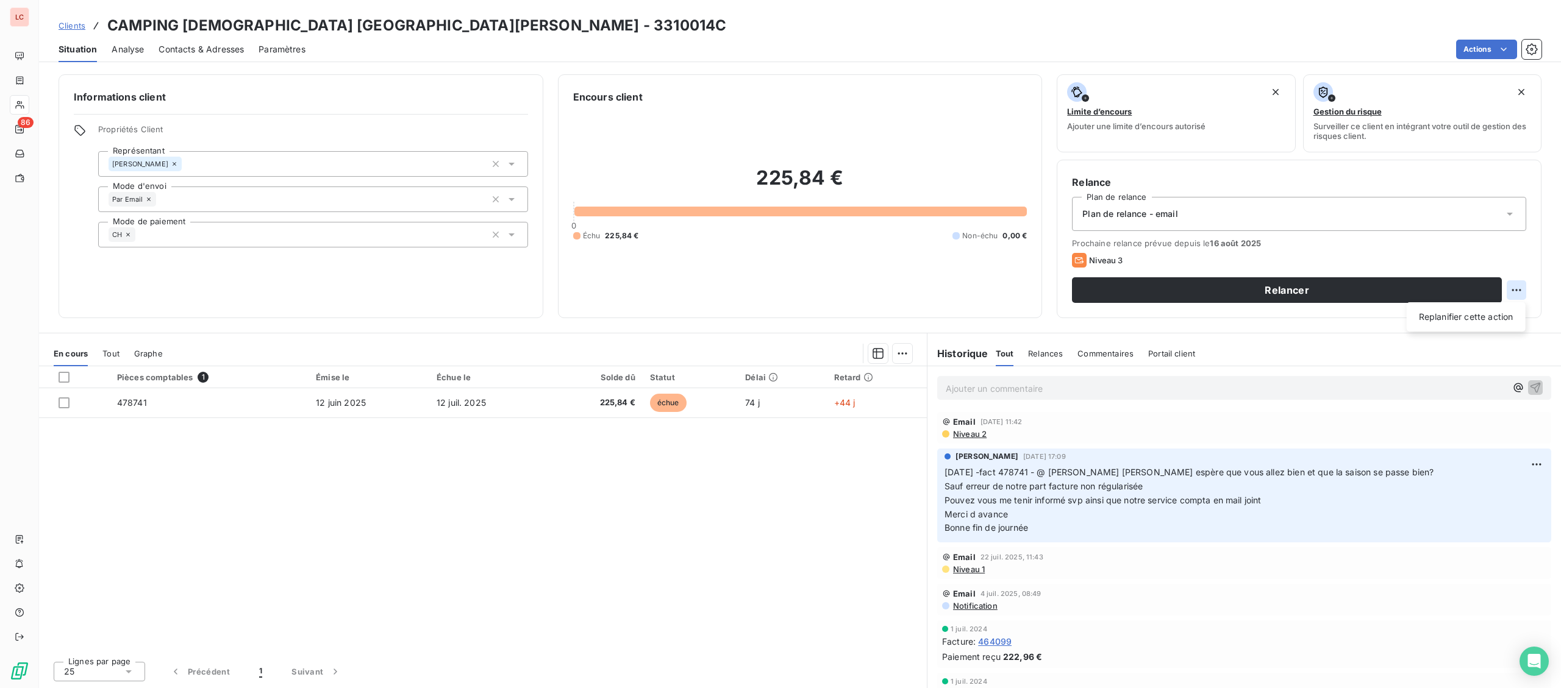
click at [1519, 293] on html "LC 86 Clients CAMPING CAPFUN DOMAINE DE [PERSON_NAME] - 3310014C Situation Anal…" at bounding box center [780, 344] width 1561 height 688
click at [1454, 326] on div "Replanifier cette action" at bounding box center [1466, 317] width 109 height 20
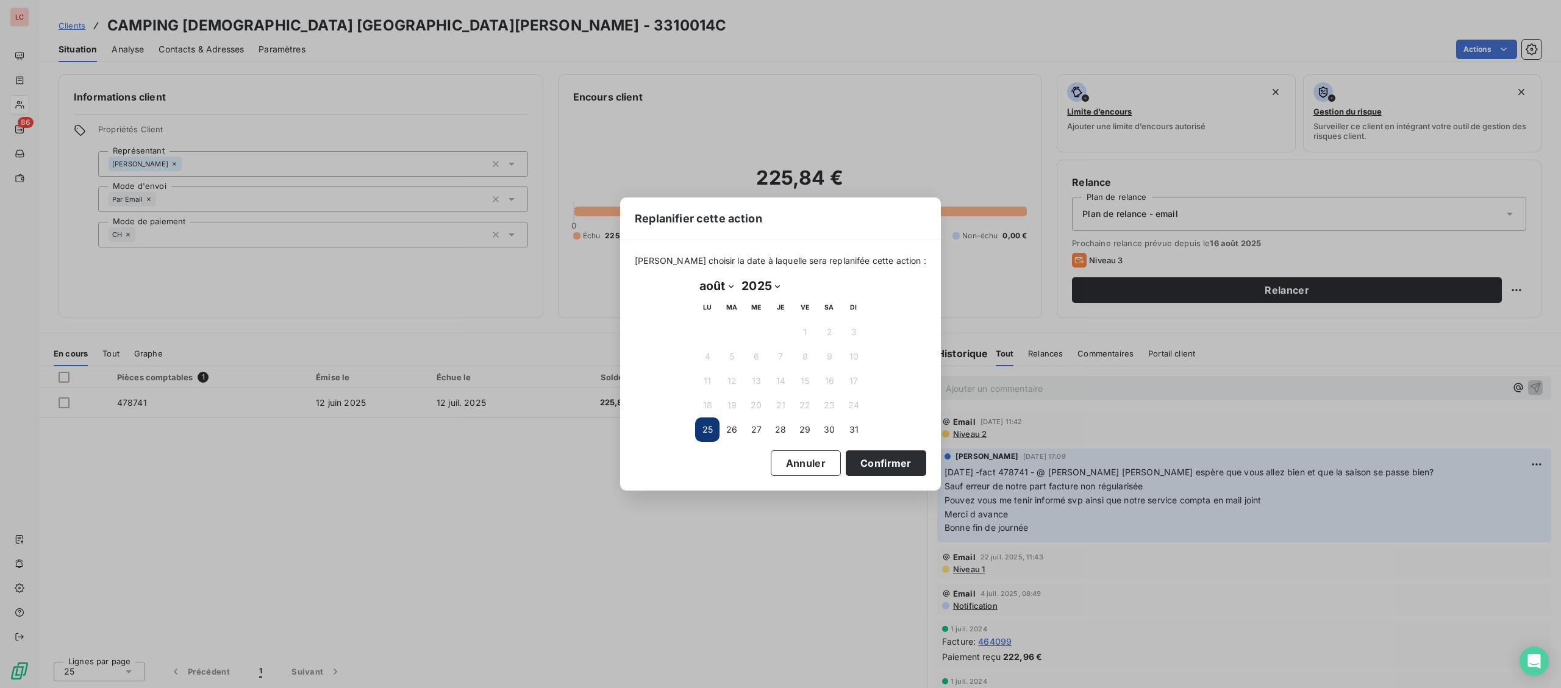
select select "8"
click option "septembre" at bounding box center [0, 0] width 0 height 0
click at [707, 374] on button "15" at bounding box center [707, 381] width 24 height 24
click at [852, 462] on button "Confirmer" at bounding box center [886, 464] width 80 height 26
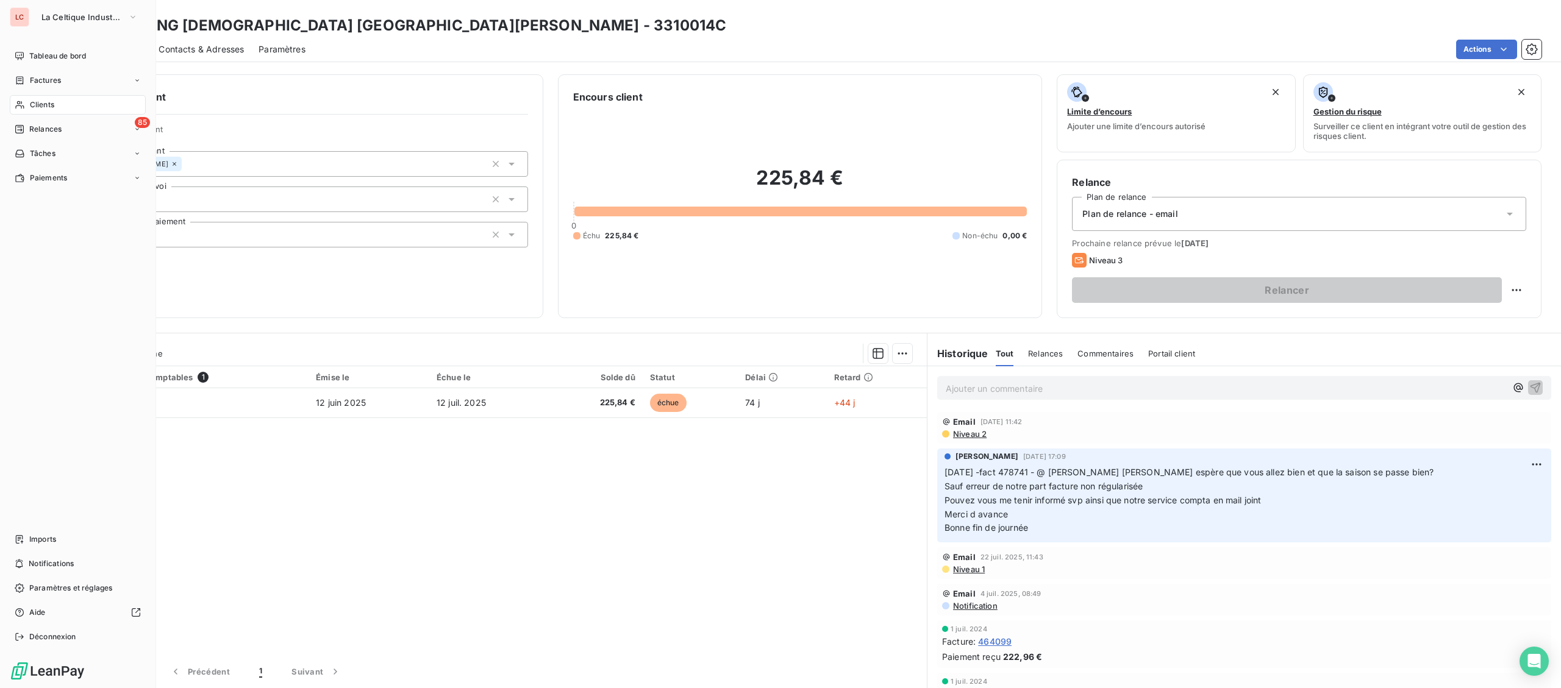
click at [32, 102] on span "Clients" at bounding box center [42, 104] width 24 height 11
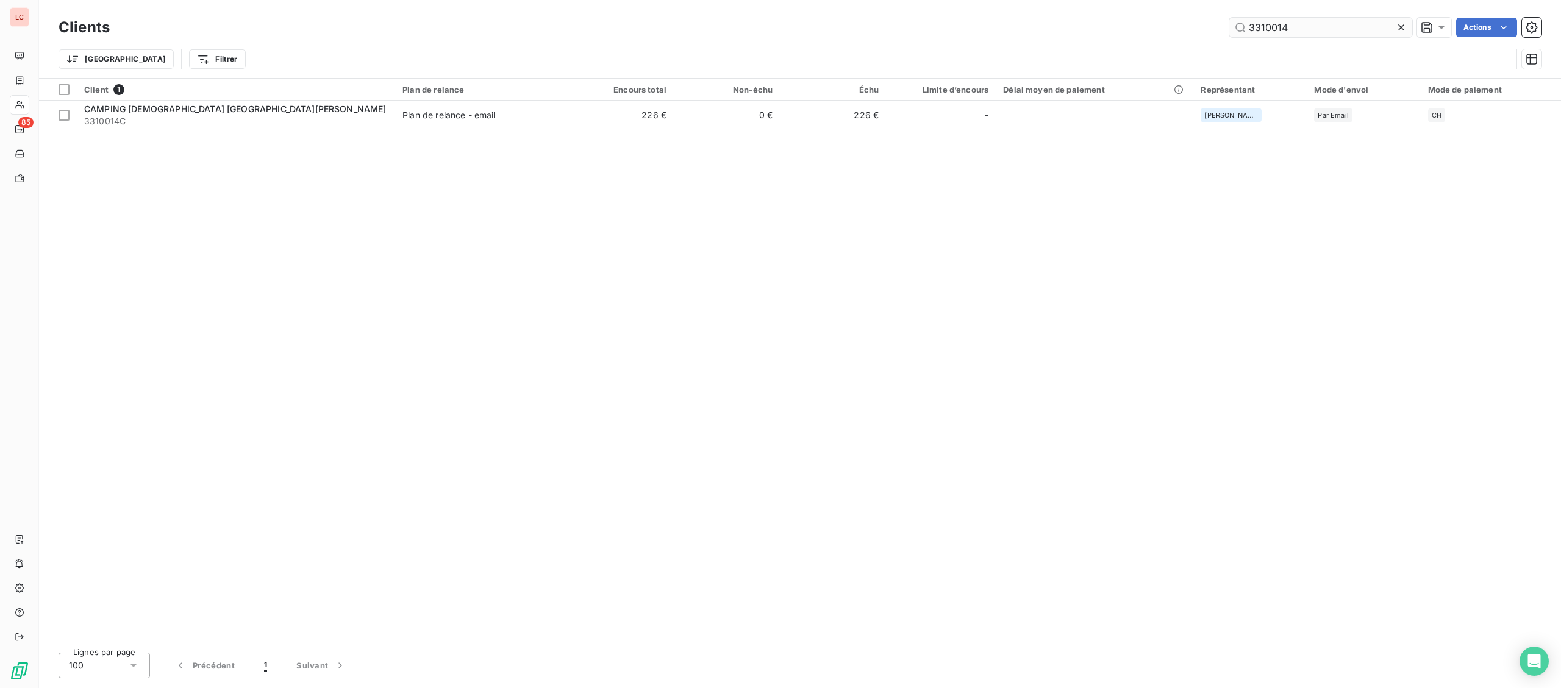
drag, startPoint x: 1325, startPoint y: 20, endPoint x: 1180, endPoint y: 19, distance: 145.1
click at [1229, 19] on input "3310014" at bounding box center [1320, 28] width 183 height 20
type input "3310745"
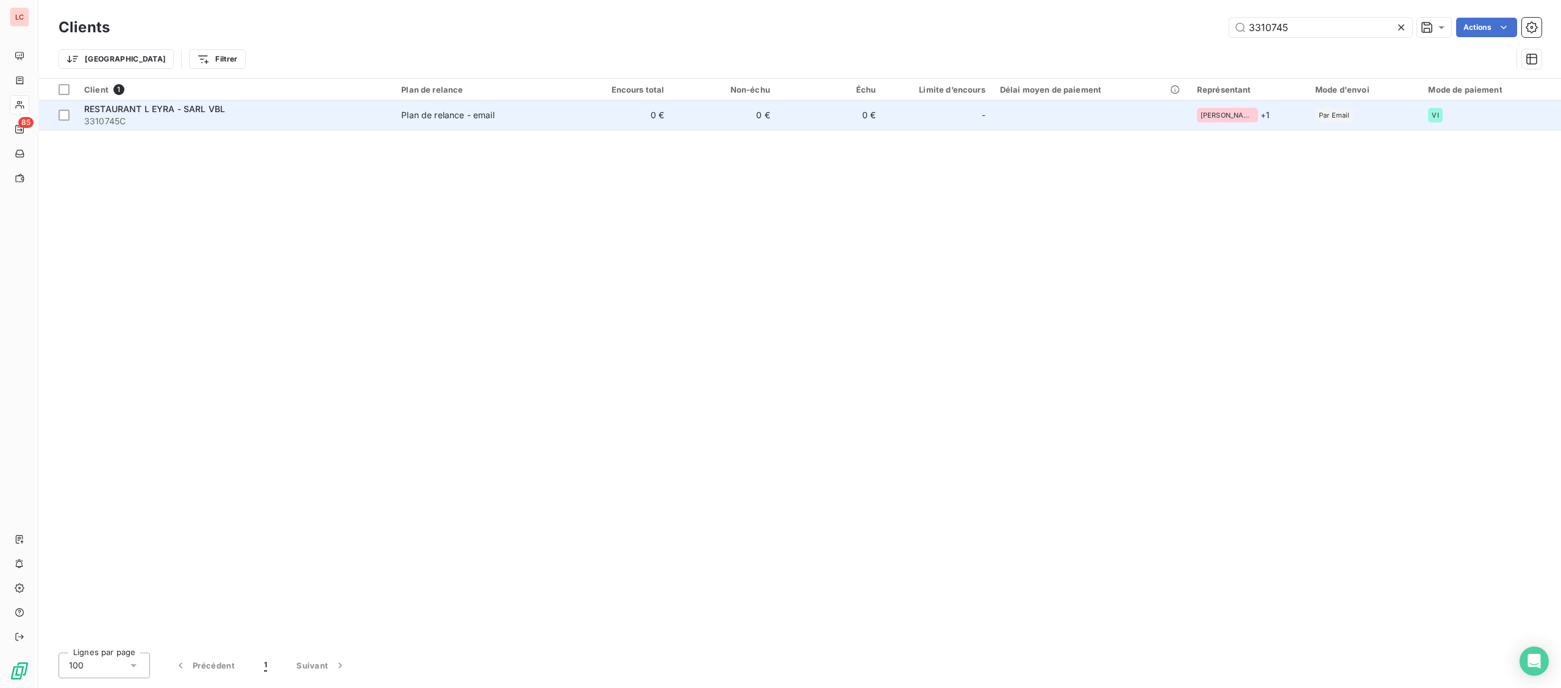
click at [738, 123] on td "0 €" at bounding box center [724, 115] width 105 height 29
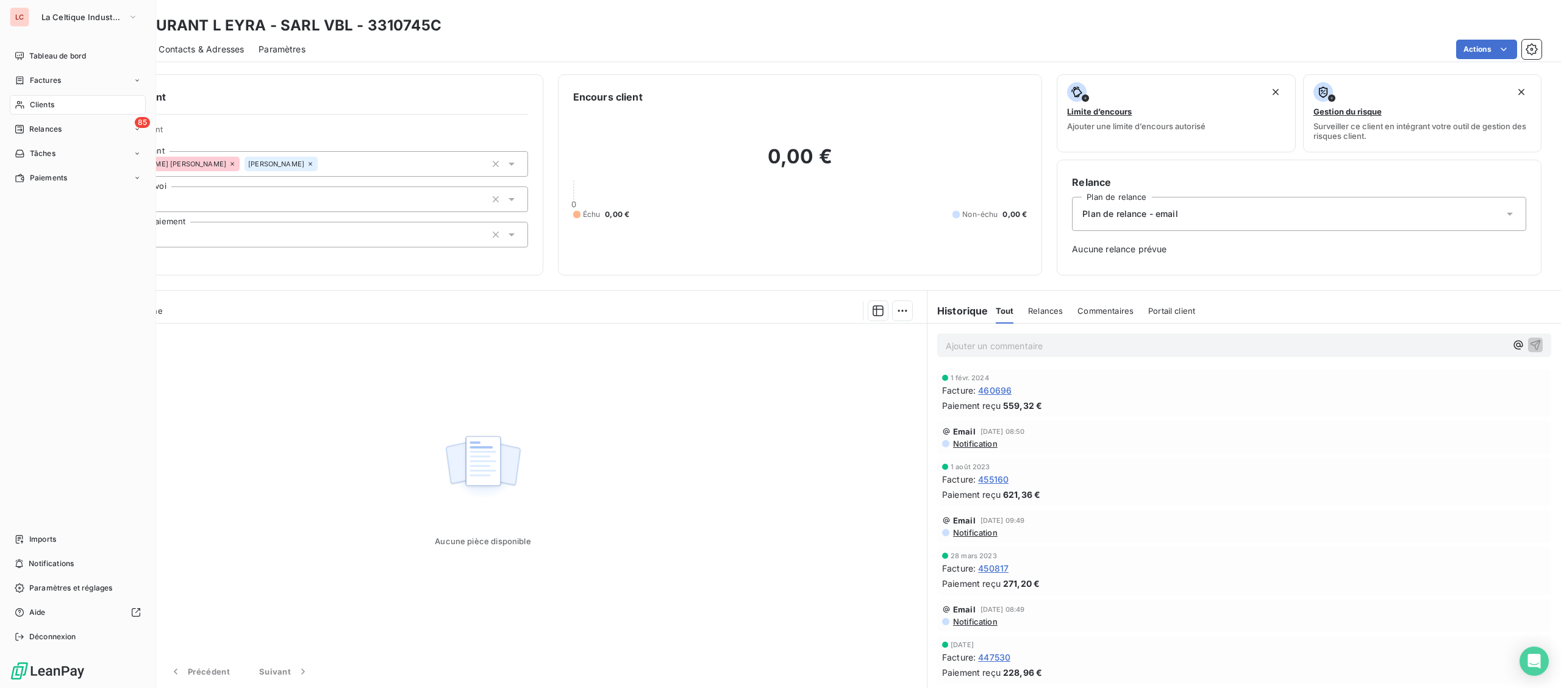
click at [13, 99] on div "Clients" at bounding box center [78, 105] width 136 height 20
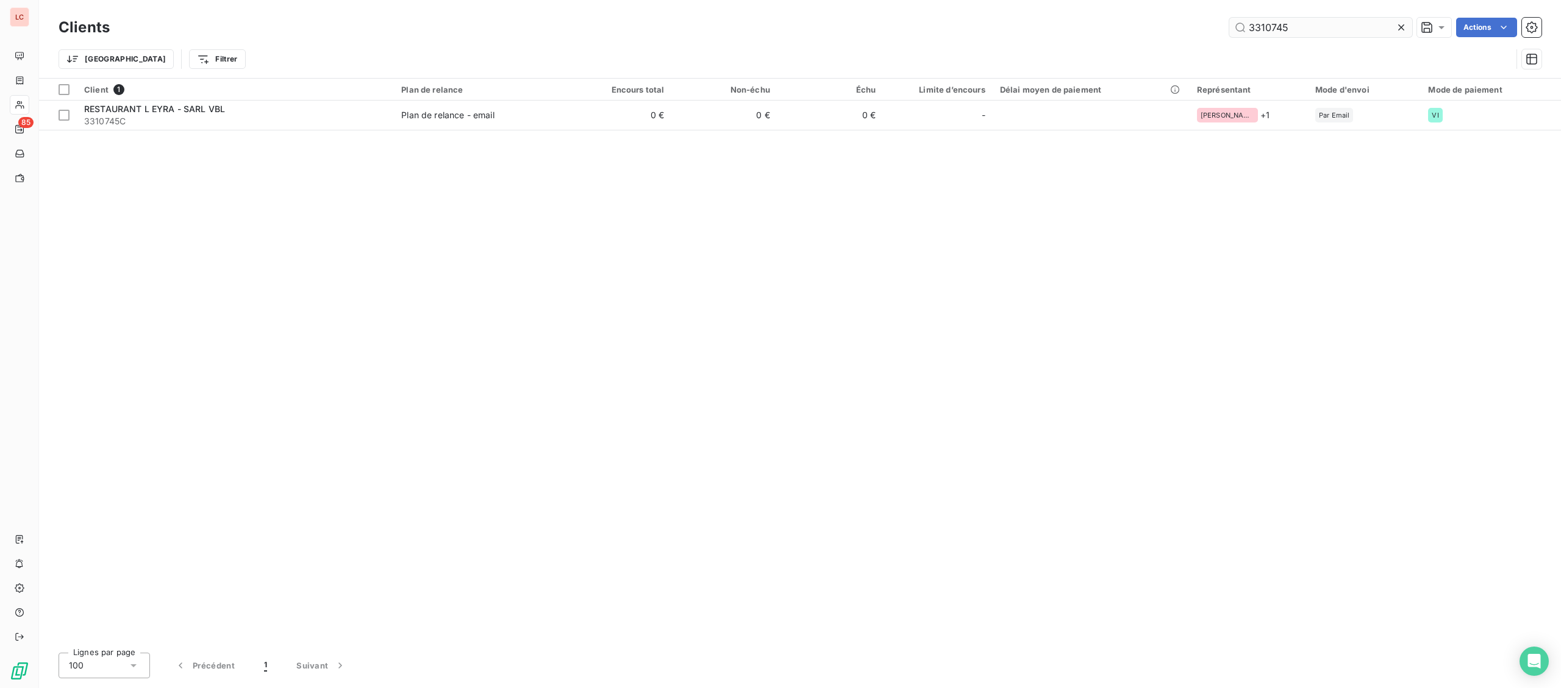
drag, startPoint x: 1332, startPoint y: 24, endPoint x: 1153, endPoint y: 27, distance: 178.7
click at [1229, 27] on input "3310745" at bounding box center [1320, 28] width 183 height 20
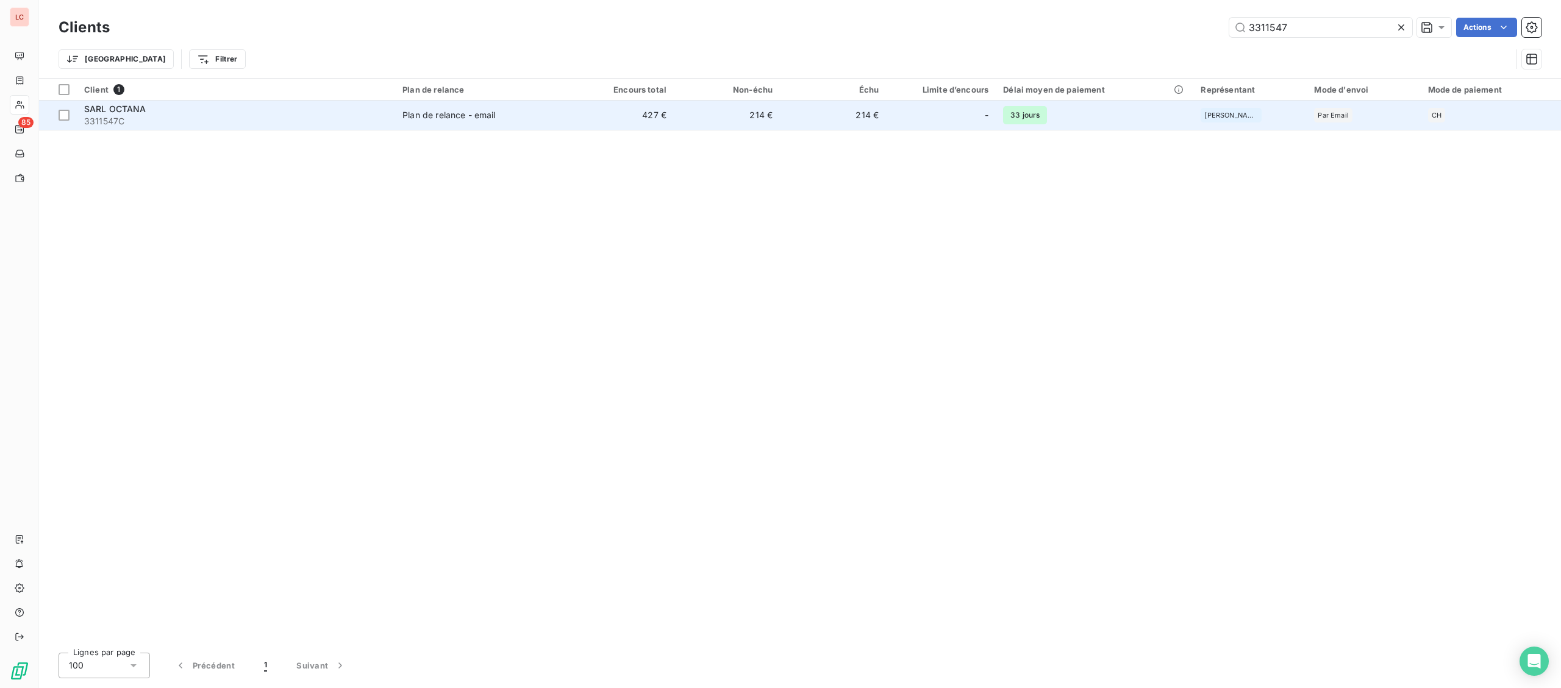
type input "3311547"
click at [246, 109] on div "SARL OCTANA" at bounding box center [236, 109] width 304 height 12
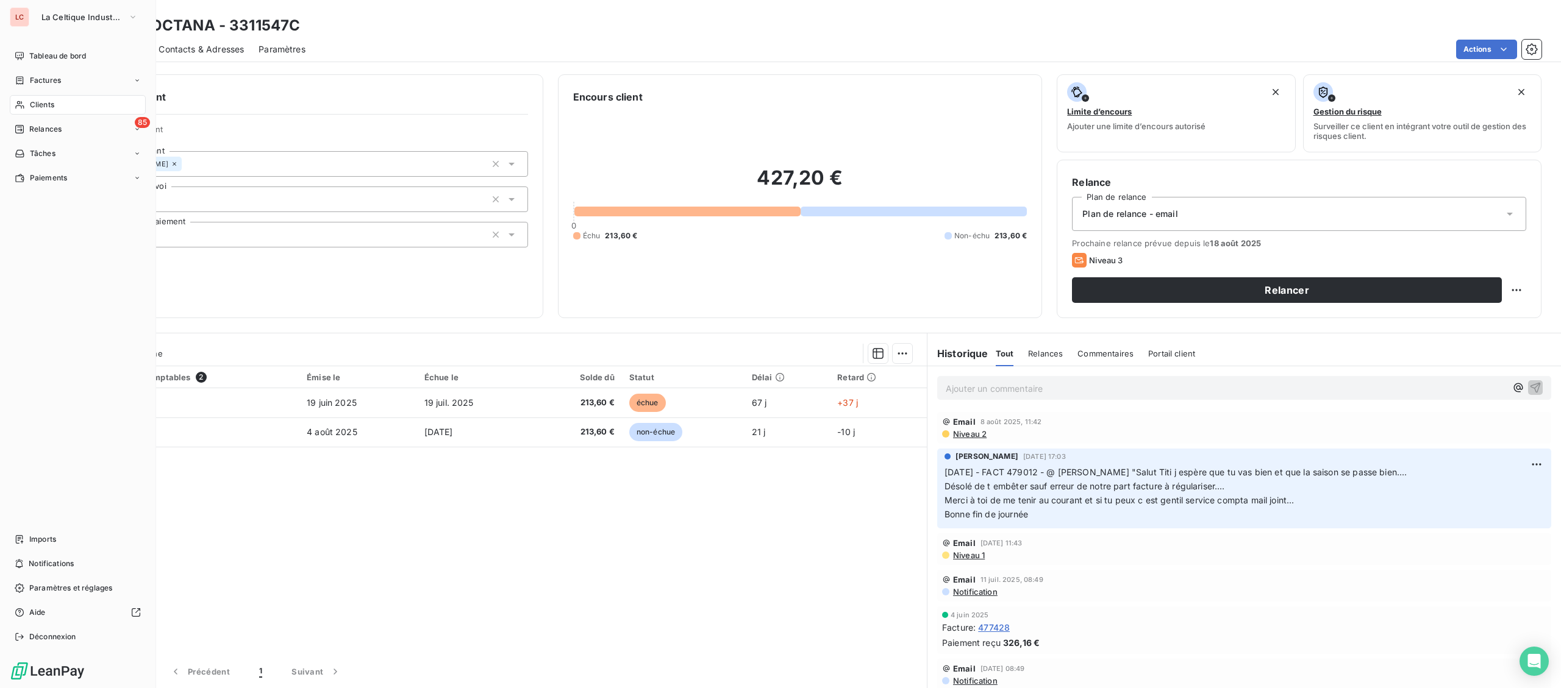
click at [35, 103] on span "Clients" at bounding box center [42, 104] width 24 height 11
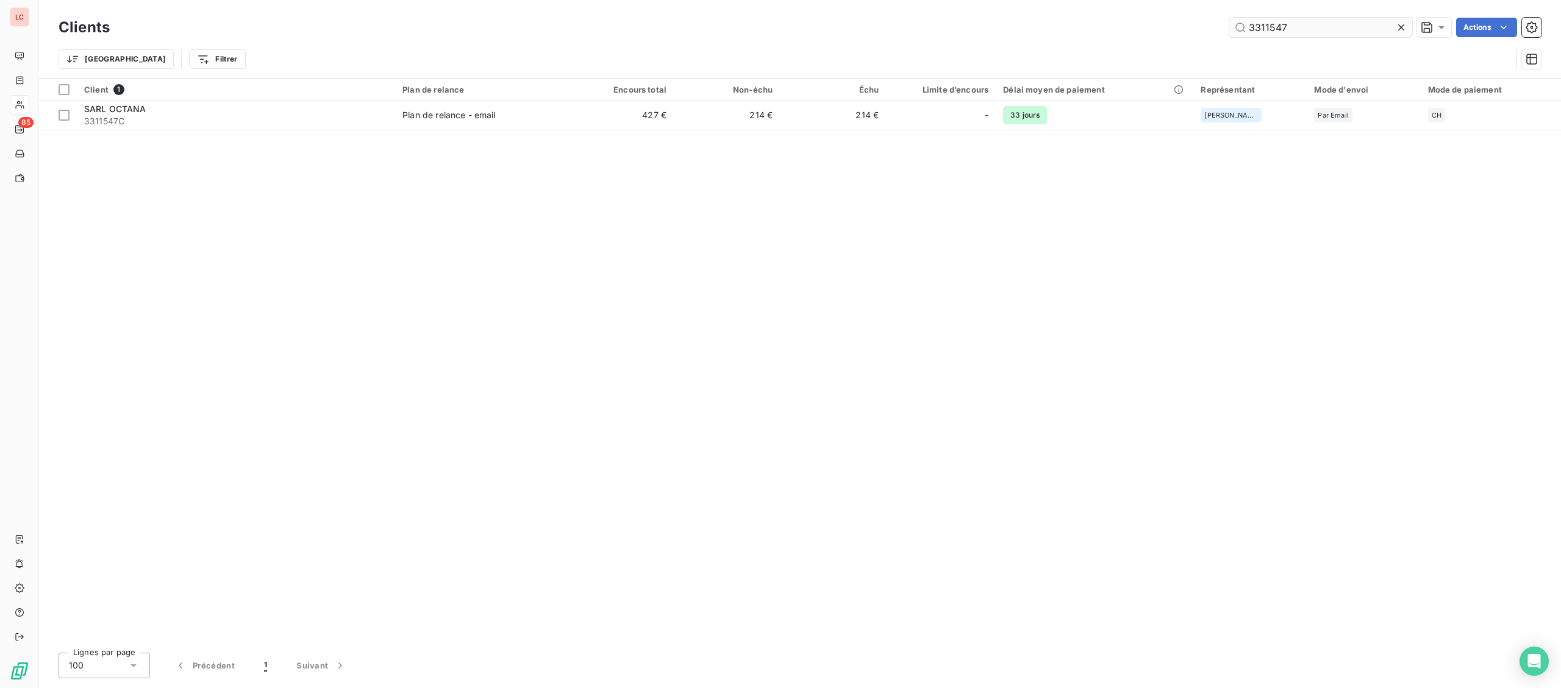
drag, startPoint x: 1307, startPoint y: 29, endPoint x: 1165, endPoint y: 31, distance: 141.5
click at [1229, 31] on input "3311547" at bounding box center [1320, 28] width 183 height 20
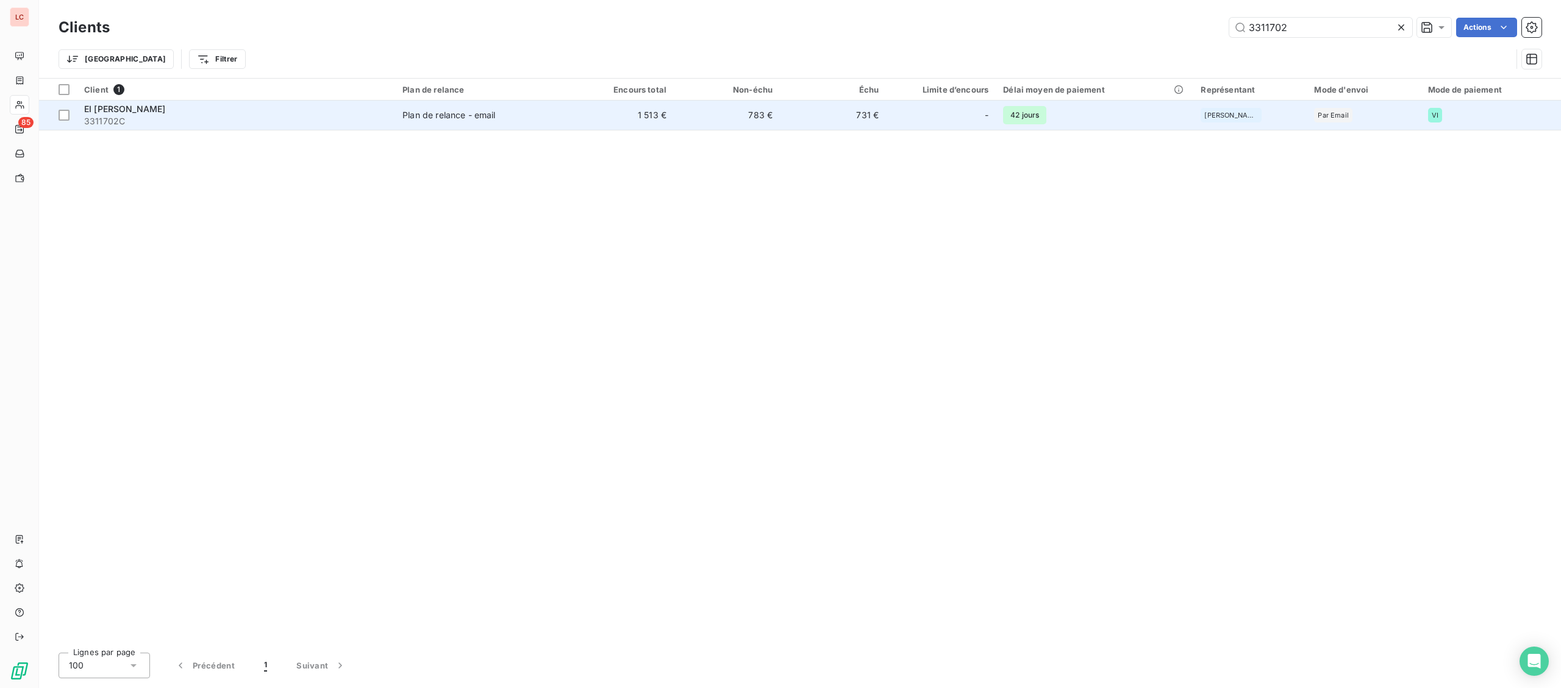
type input "3311702"
click at [407, 123] on td "Plan de relance - email" at bounding box center [481, 115] width 173 height 29
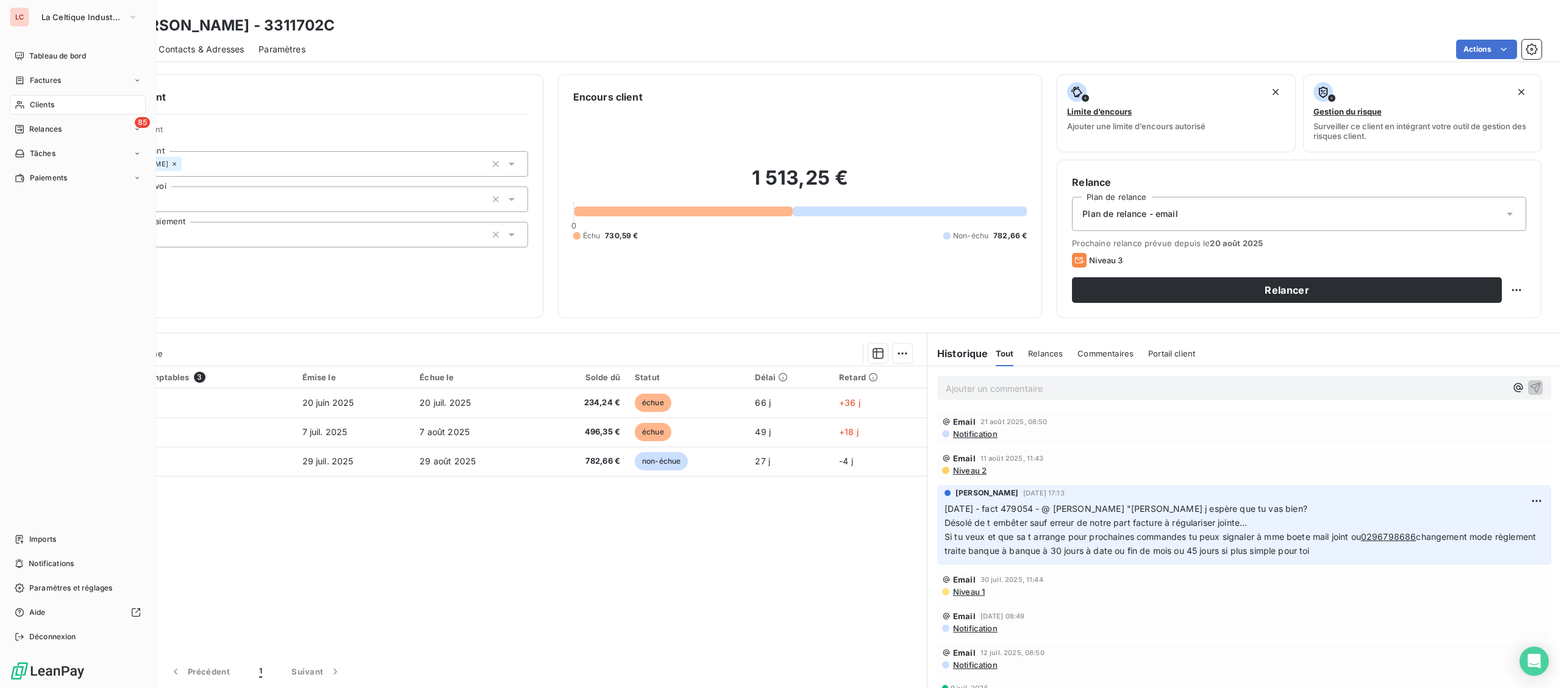
click at [25, 102] on div "Clients" at bounding box center [78, 105] width 136 height 20
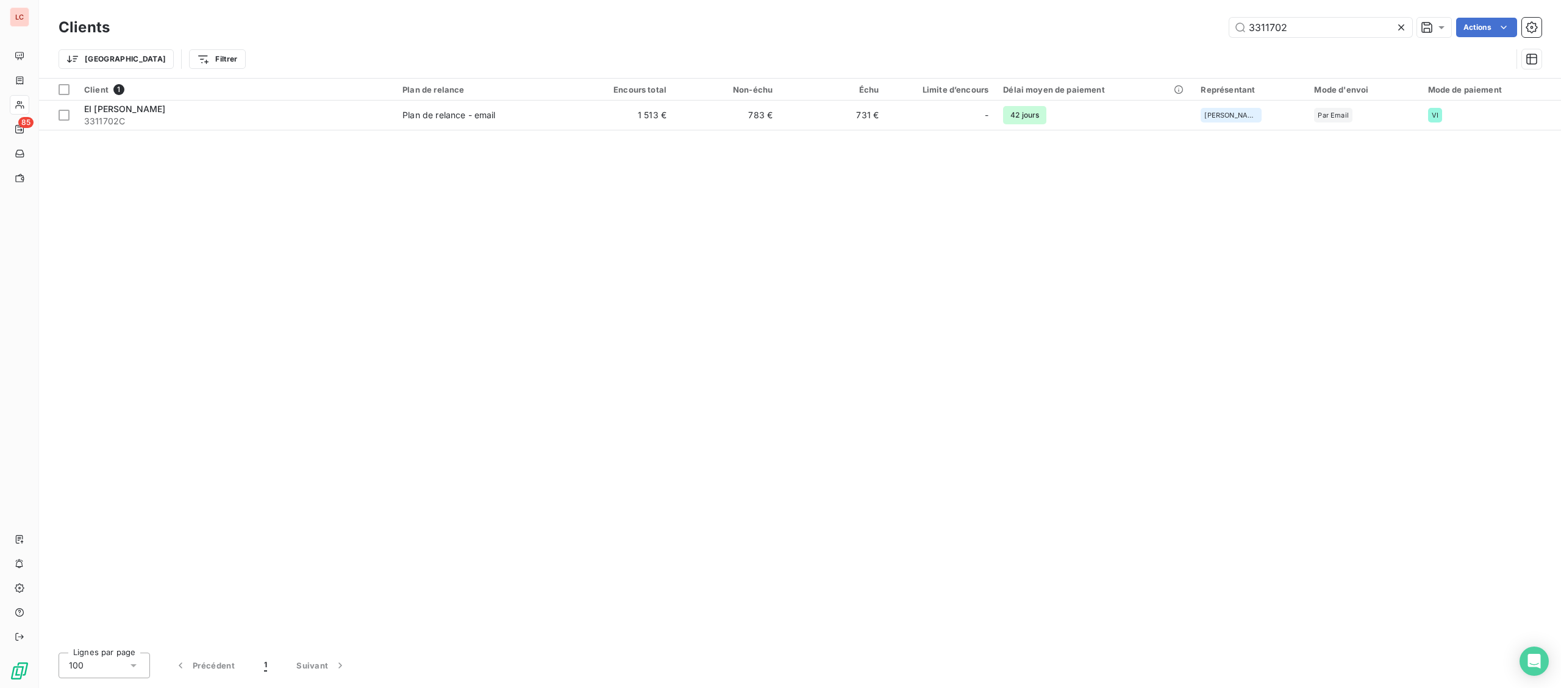
drag, startPoint x: 1320, startPoint y: 36, endPoint x: 963, endPoint y: 2, distance: 358.9
click at [1229, 31] on input "3311702" at bounding box center [1320, 28] width 183 height 20
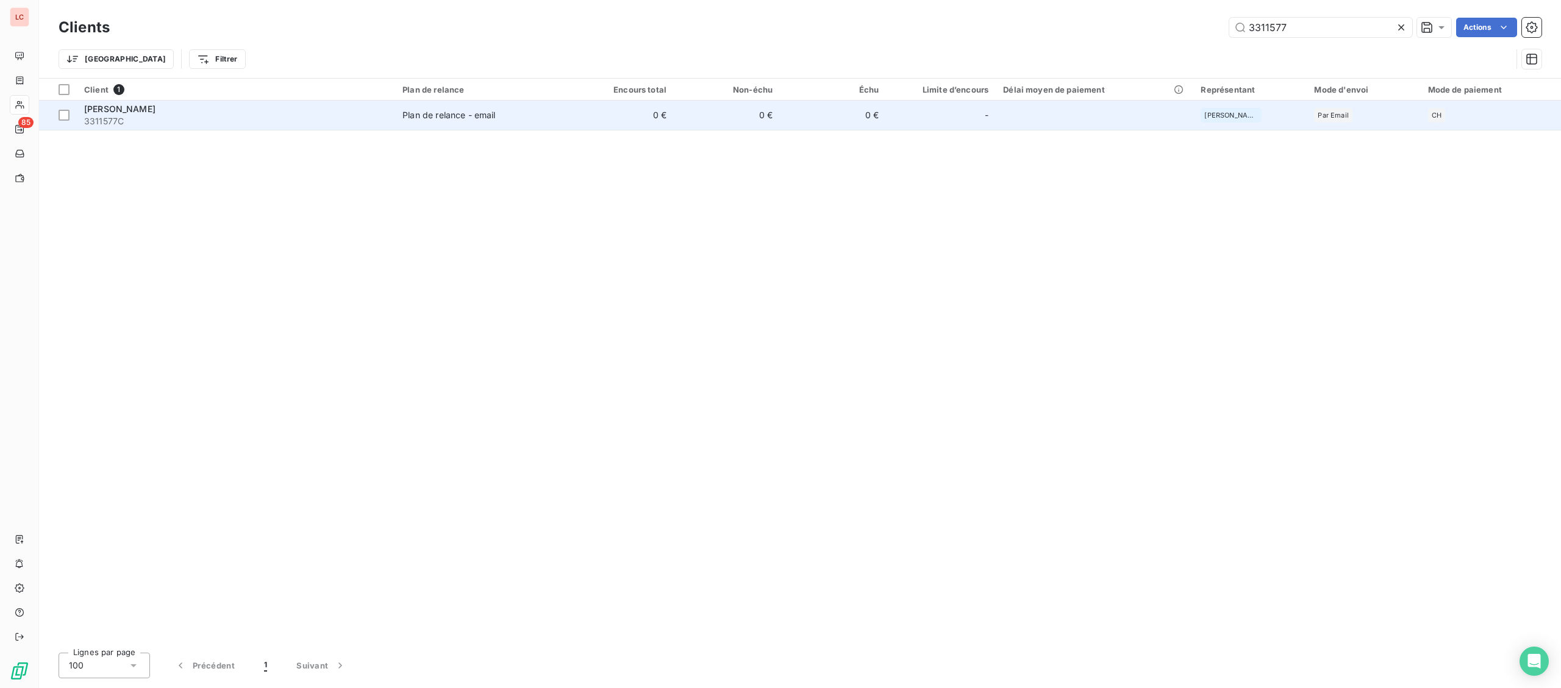
type input "3311577"
click at [482, 121] on div "Plan de relance - email" at bounding box center [448, 115] width 93 height 12
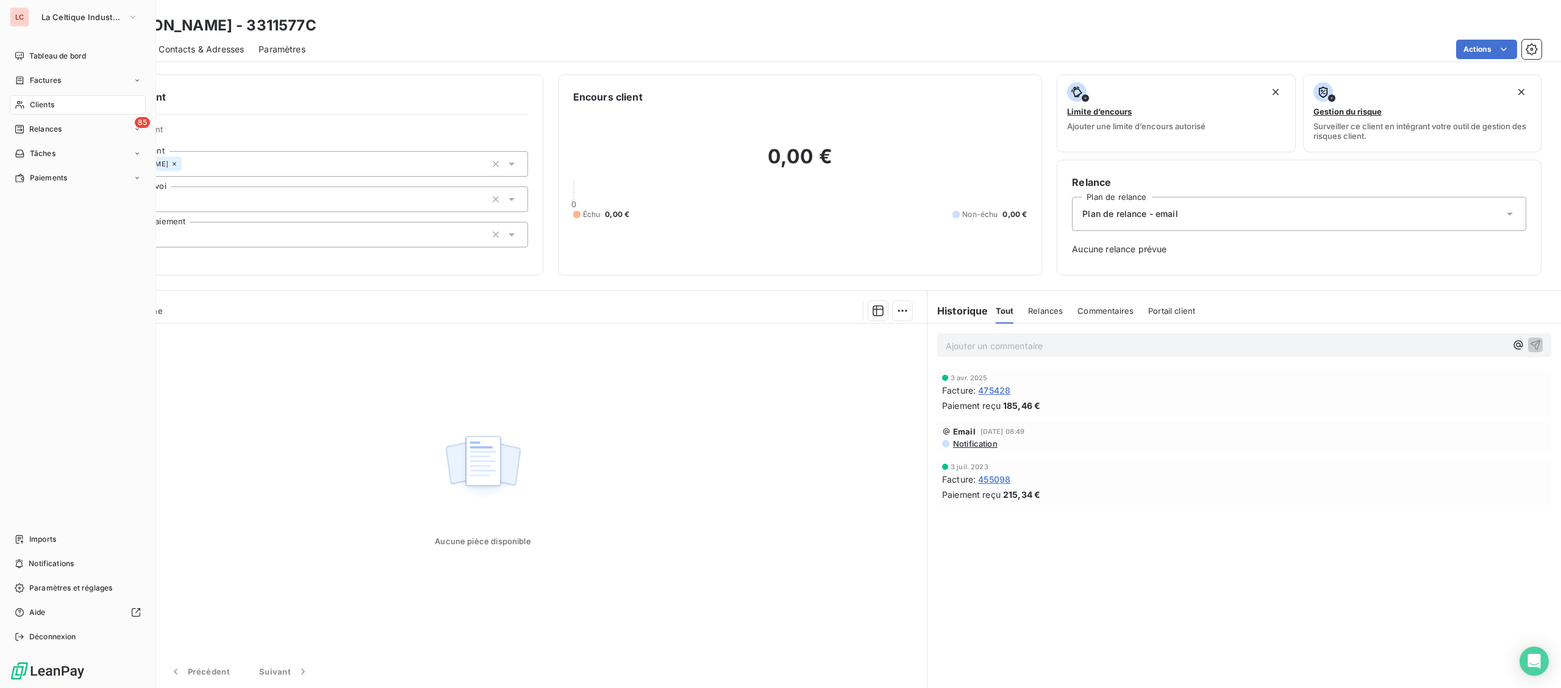
click at [30, 112] on div "Clients" at bounding box center [78, 105] width 136 height 20
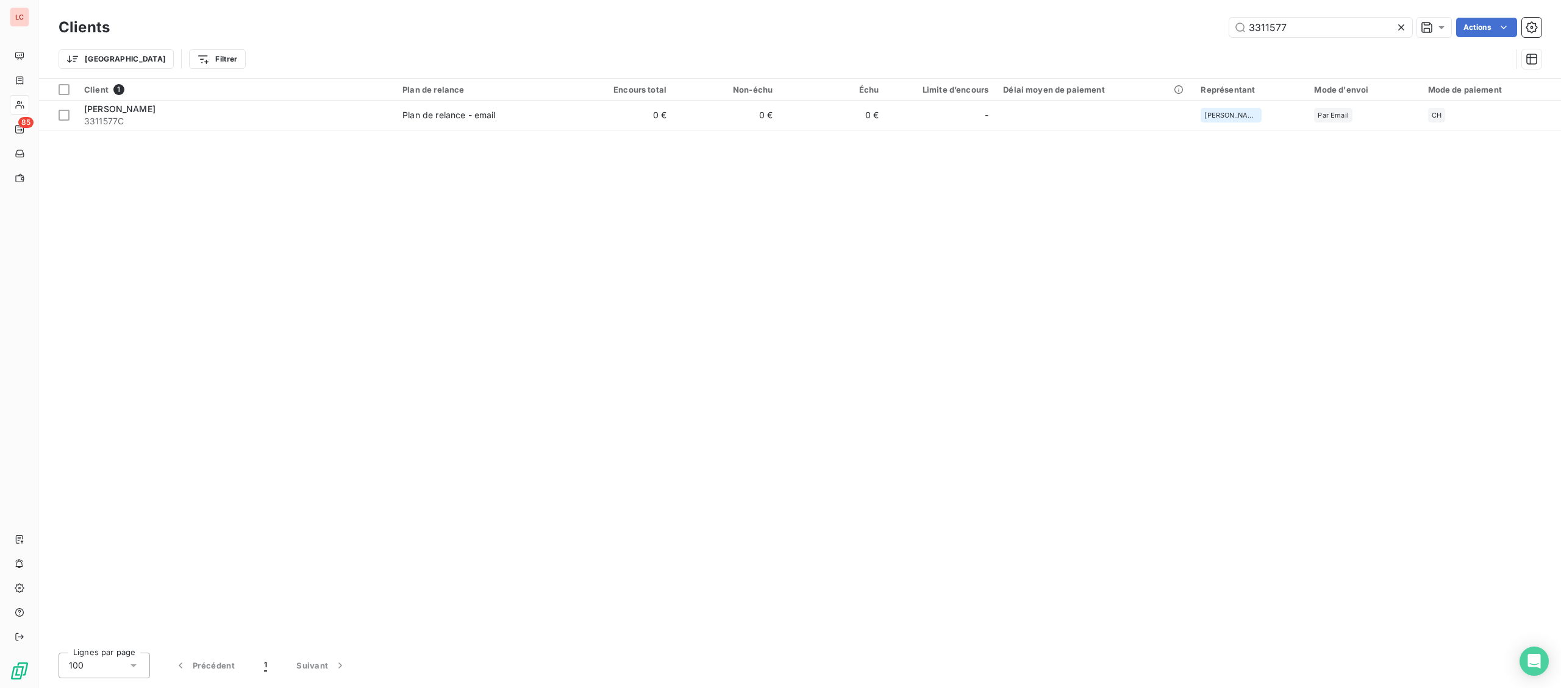
drag, startPoint x: 1329, startPoint y: 21, endPoint x: 1027, endPoint y: 10, distance: 301.4
click at [1229, 18] on input "3311577" at bounding box center [1320, 28] width 183 height 20
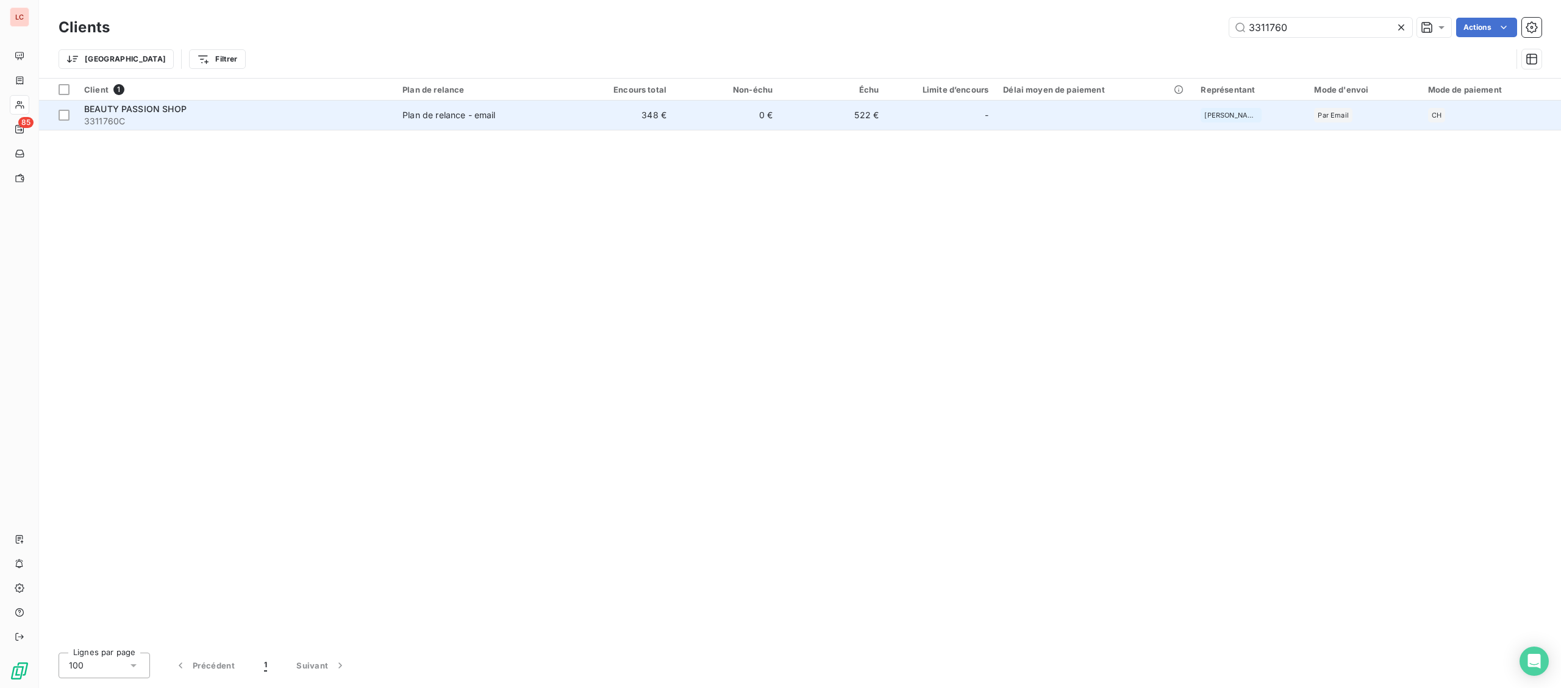
type input "3311760"
click at [287, 119] on span "3311760C" at bounding box center [236, 121] width 304 height 12
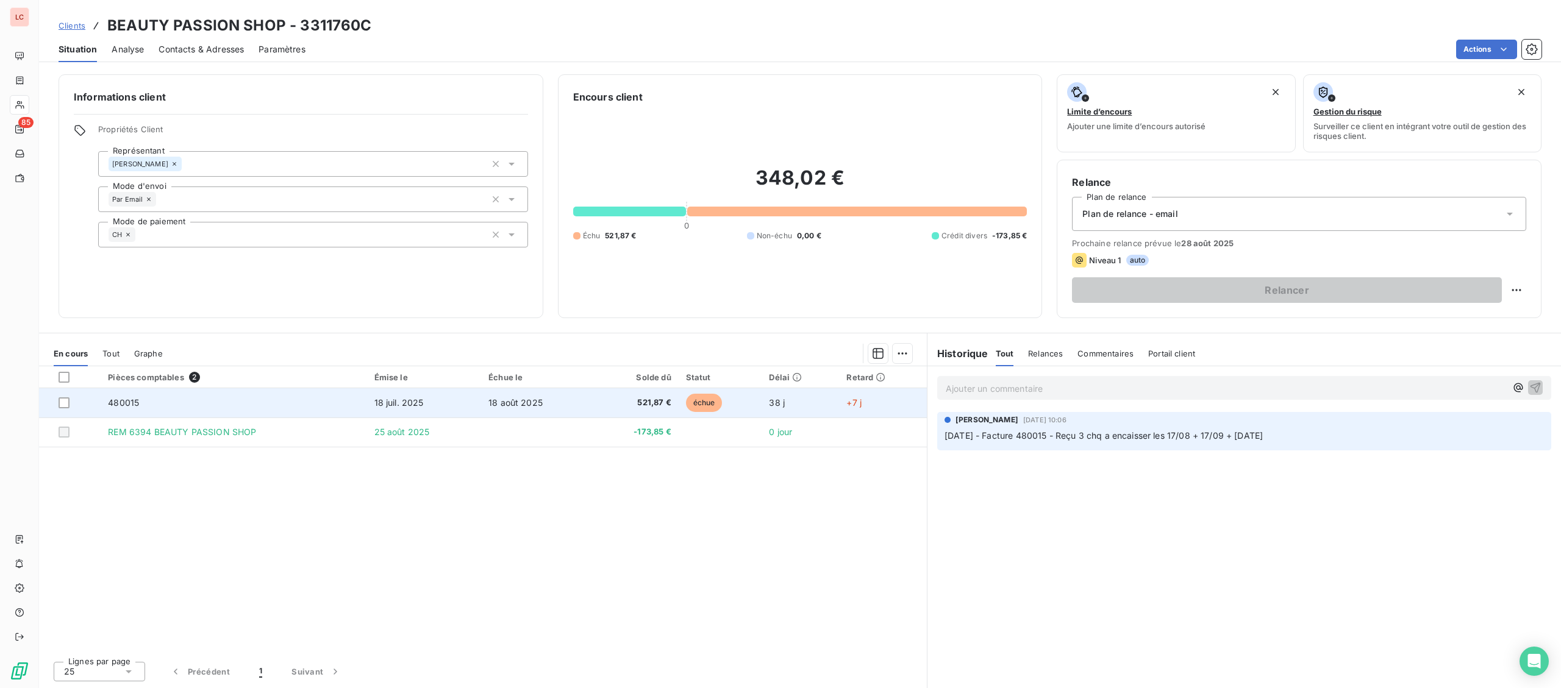
click at [561, 405] on td "18 août 2025" at bounding box center [537, 402] width 112 height 29
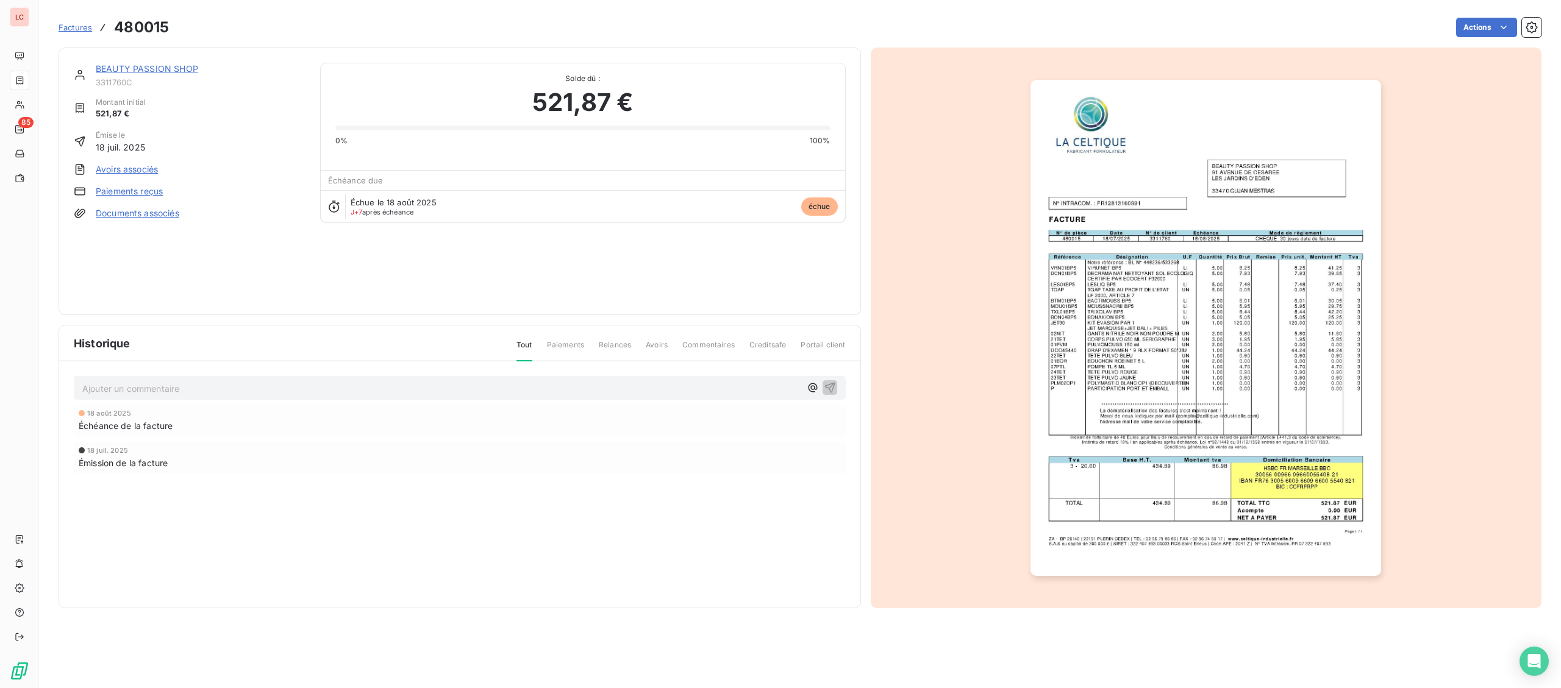
click at [1519, 26] on div "Actions" at bounding box center [863, 28] width 1358 height 20
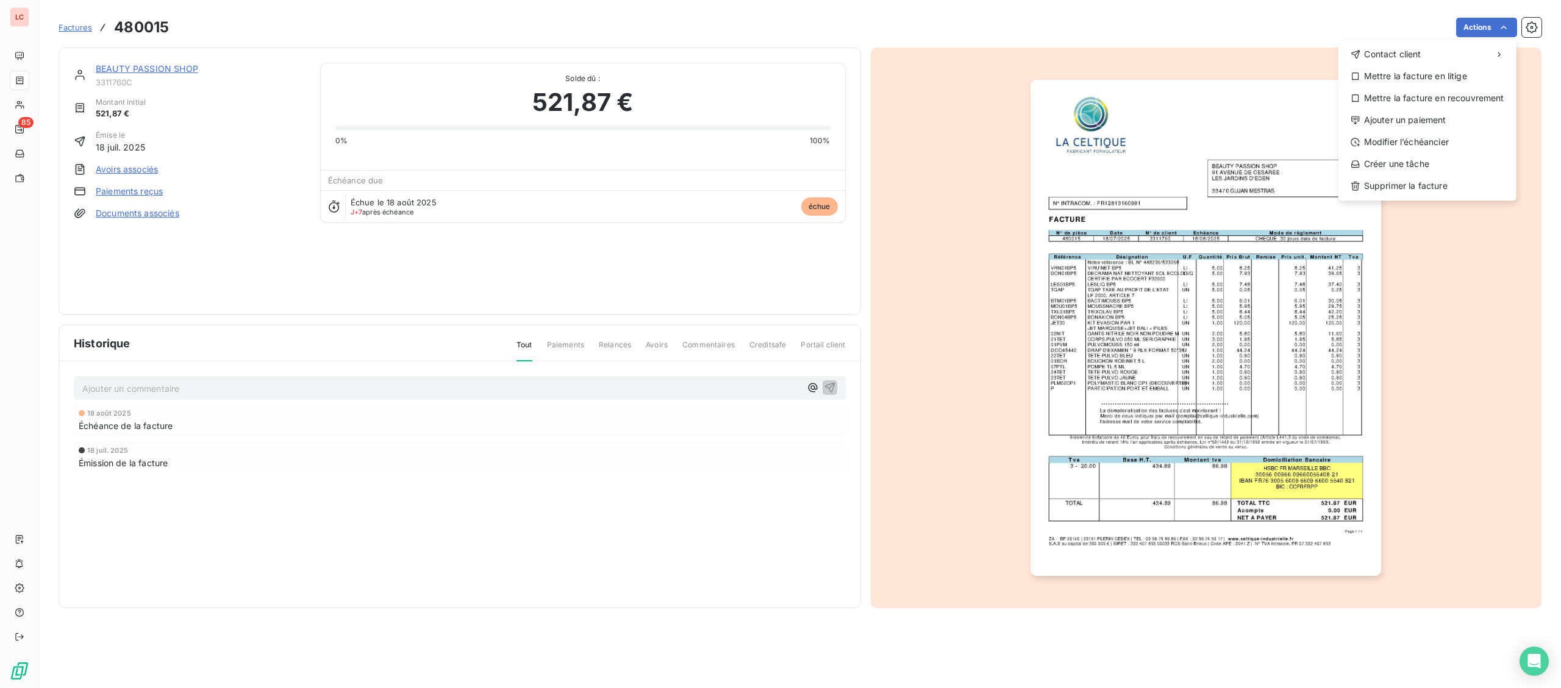
click at [1507, 32] on html "LC 85 Factures 480015 Actions Contact client Mettre la facture en litige Mettre…" at bounding box center [780, 344] width 1561 height 688
click at [1432, 125] on div "Ajouter un paiement" at bounding box center [1427, 120] width 168 height 20
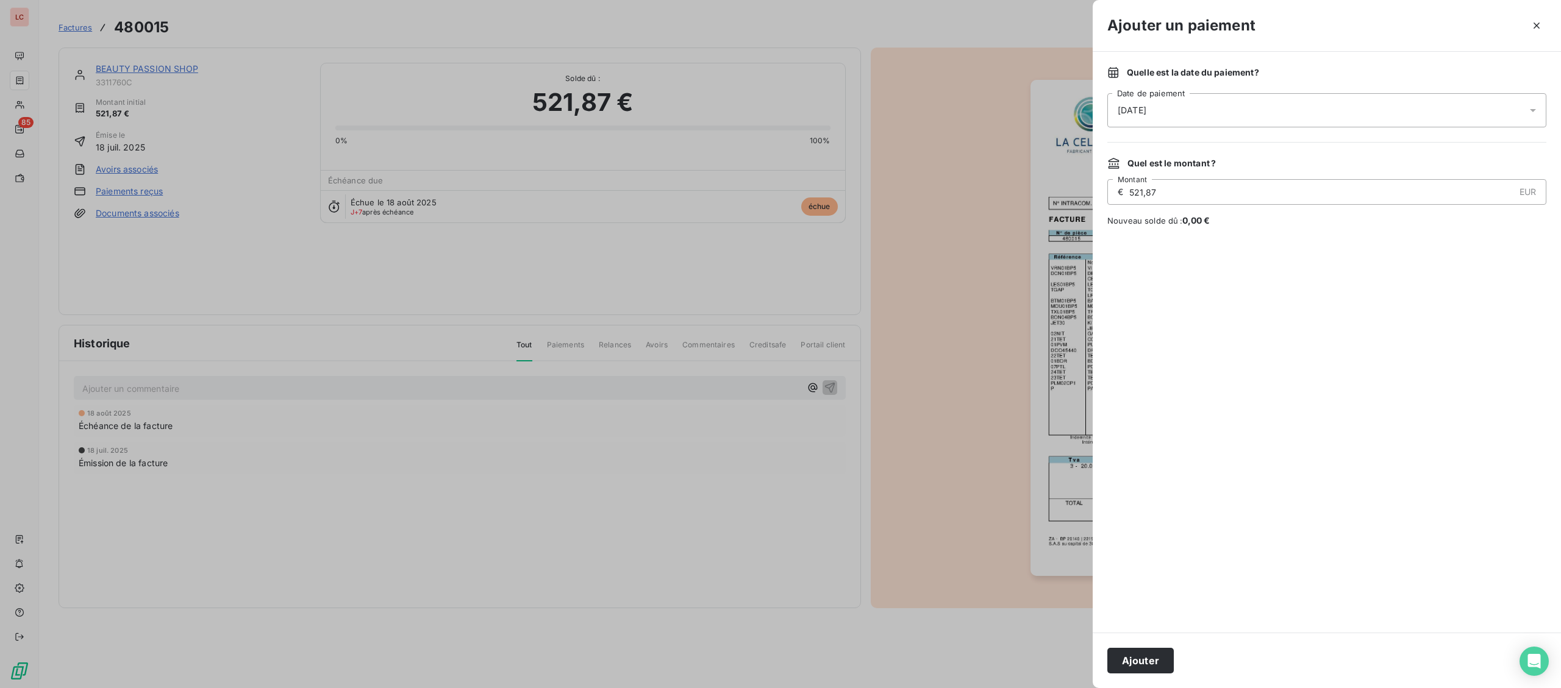
click at [123, 56] on div at bounding box center [780, 344] width 1561 height 688
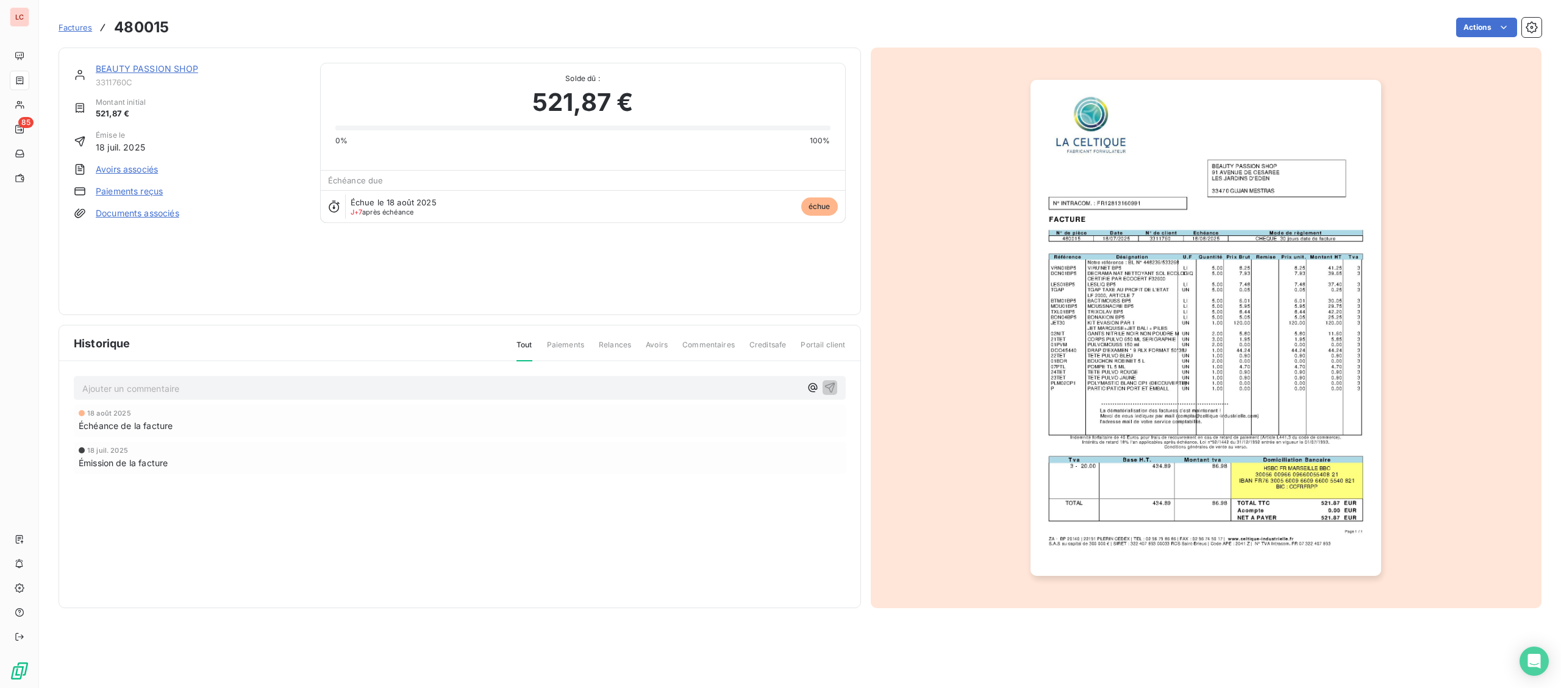
click at [131, 76] on div "BEAUTY PASSION SHOP 3311760C" at bounding box center [201, 75] width 210 height 24
click at [137, 73] on link "BEAUTY PASSION SHOP" at bounding box center [147, 68] width 102 height 10
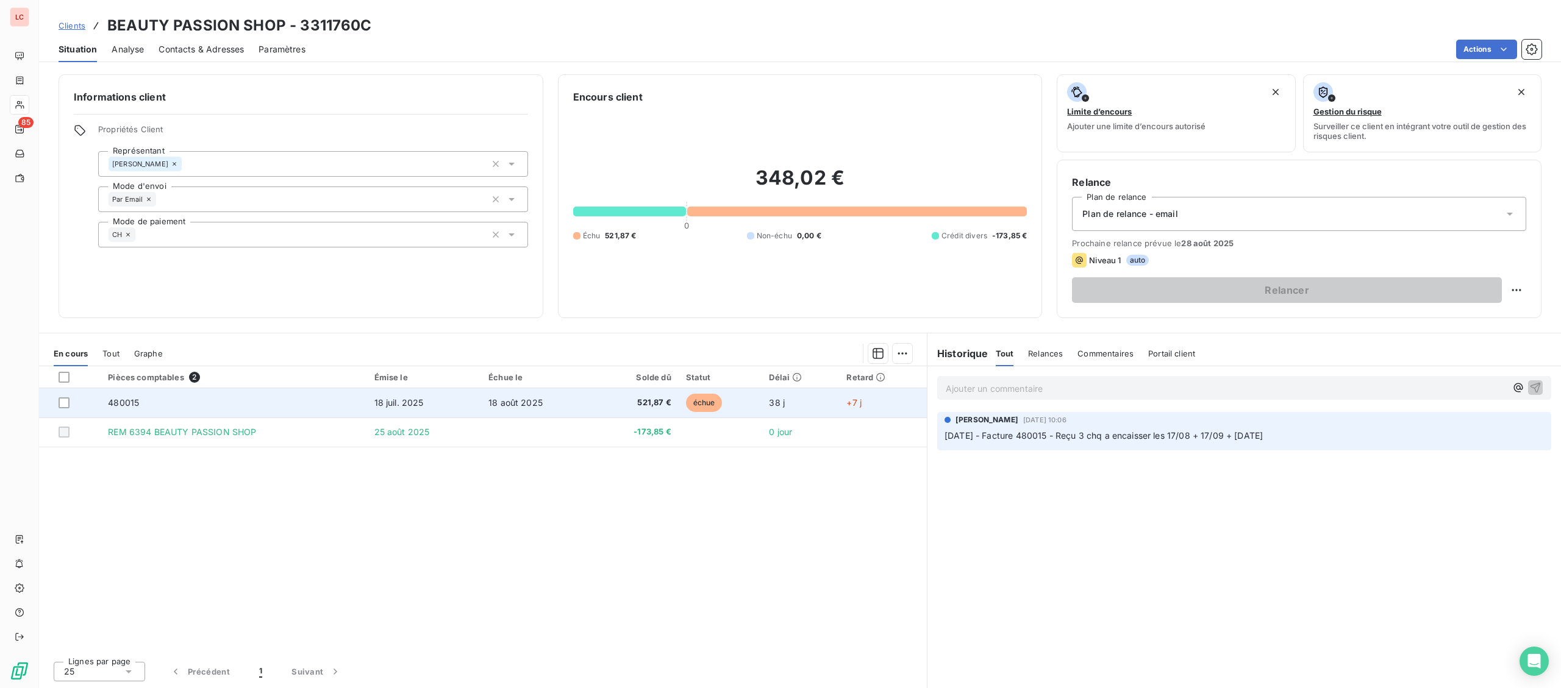
click at [385, 409] on td "18 juil. 2025" at bounding box center [424, 402] width 114 height 29
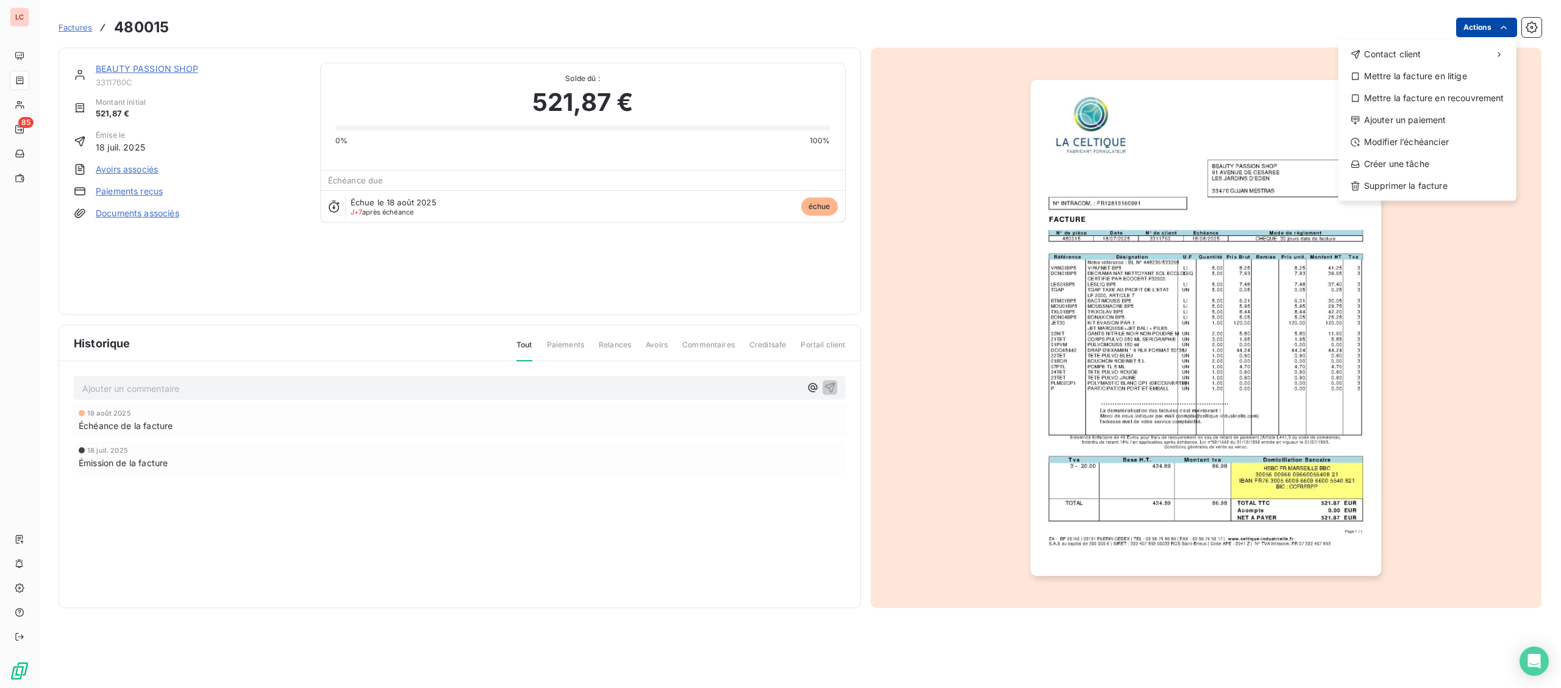
click at [1479, 27] on html "LC 85 Factures 480015 Actions Contact client Mettre la facture en litige Mettre…" at bounding box center [780, 344] width 1561 height 688
click at [1437, 117] on div "Ajouter un paiement" at bounding box center [1427, 120] width 168 height 20
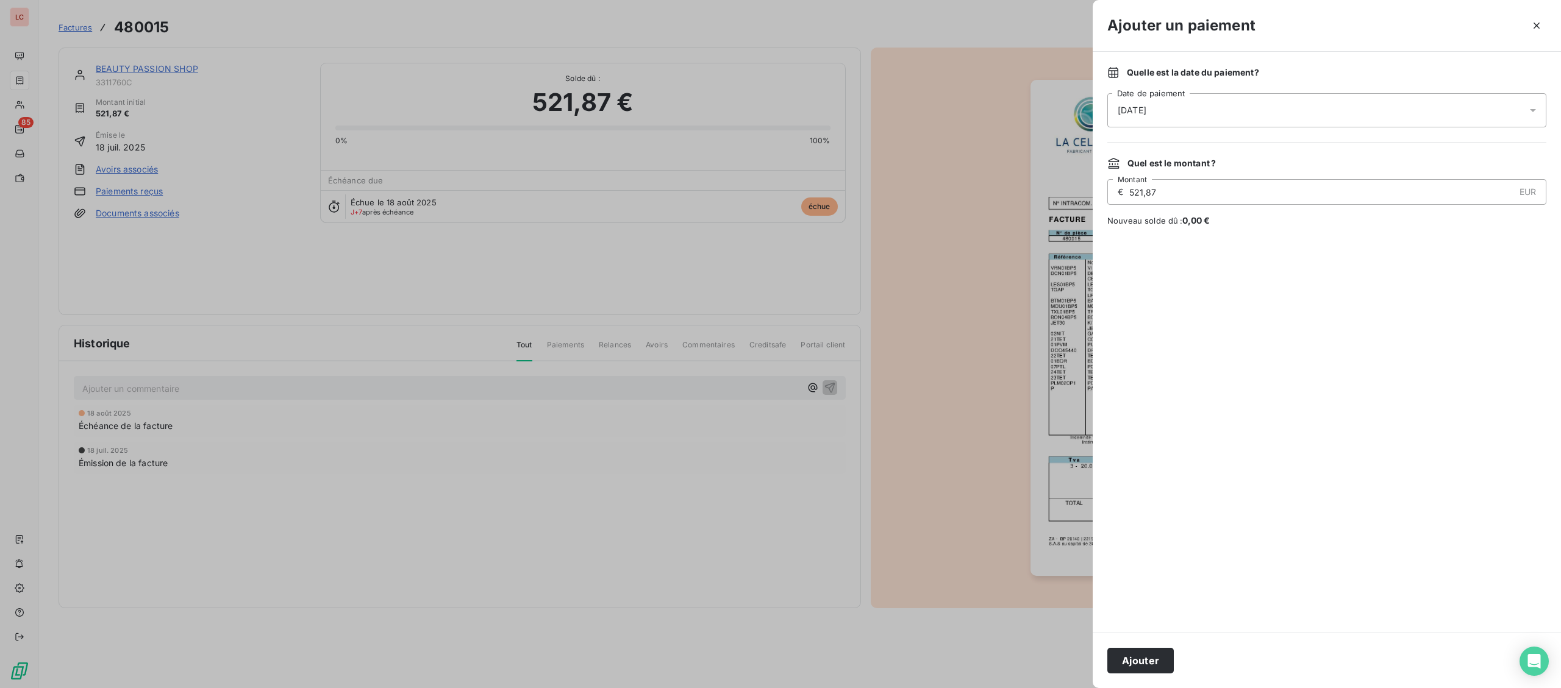
click at [1205, 112] on div "[DATE]" at bounding box center [1326, 110] width 439 height 34
click at [1295, 168] on button "Go to next month" at bounding box center [1289, 163] width 24 height 24
click at [1146, 281] on button "20" at bounding box center [1142, 285] width 24 height 24
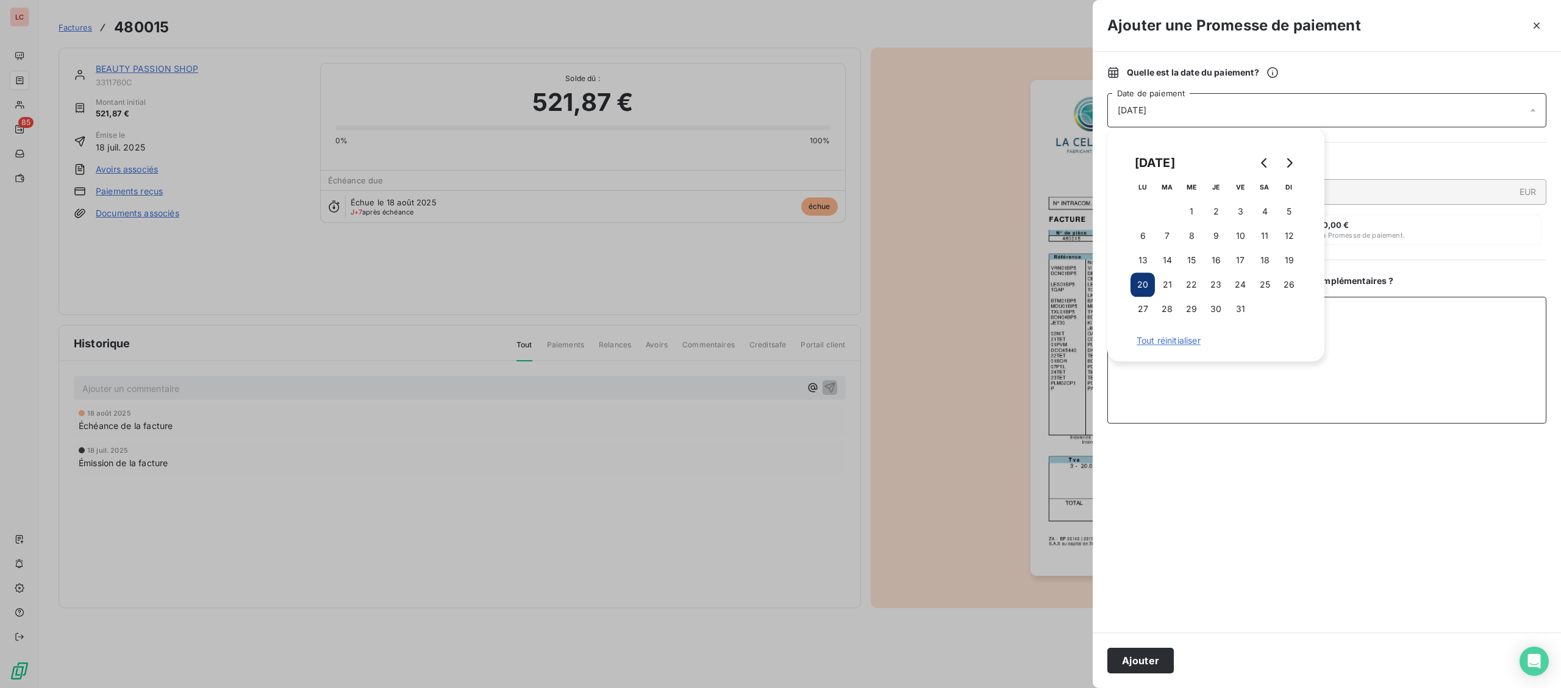
click at [1404, 383] on textarea "Ajouter un commentaire ( facultatif )" at bounding box center [1326, 360] width 439 height 127
click at [1373, 340] on textarea "Ajouter un commentaire ( facultatif )" at bounding box center [1326, 360] width 439 height 127
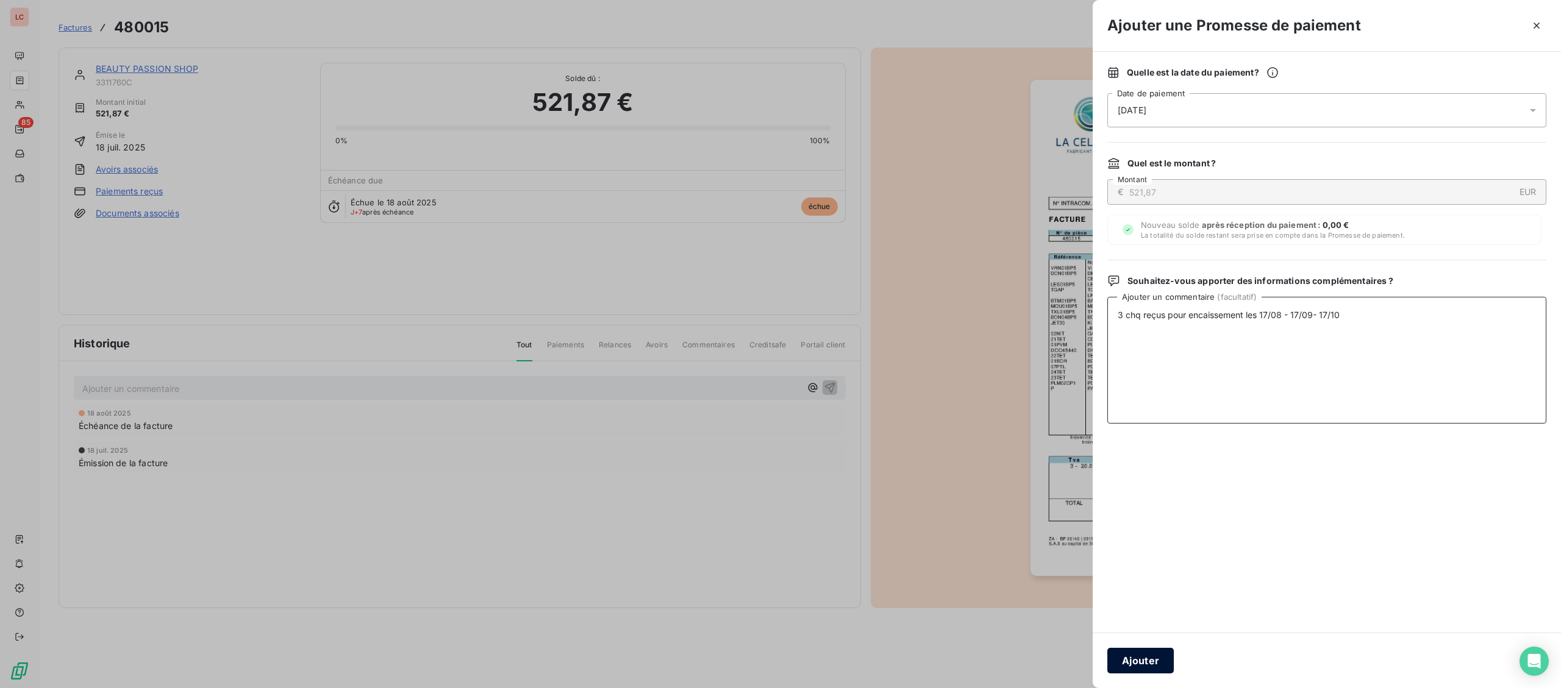
type textarea "3 chq reçus pour encaissement les 17/08 - 17/09- 17/10"
click at [1153, 662] on button "Ajouter" at bounding box center [1140, 661] width 66 height 26
